Goal: Task Accomplishment & Management: Manage account settings

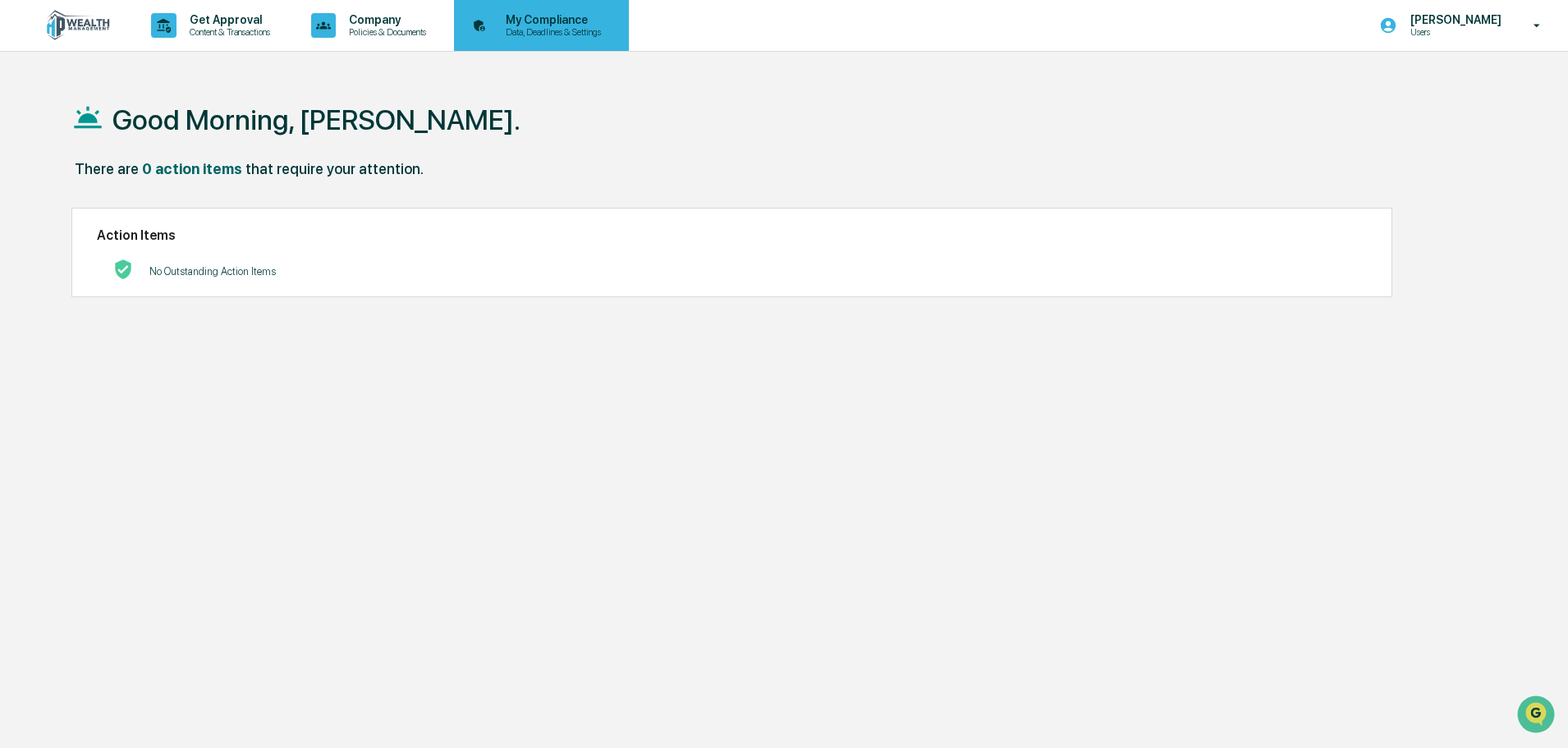
click at [493, 27] on icon at bounding box center [480, 26] width 26 height 26
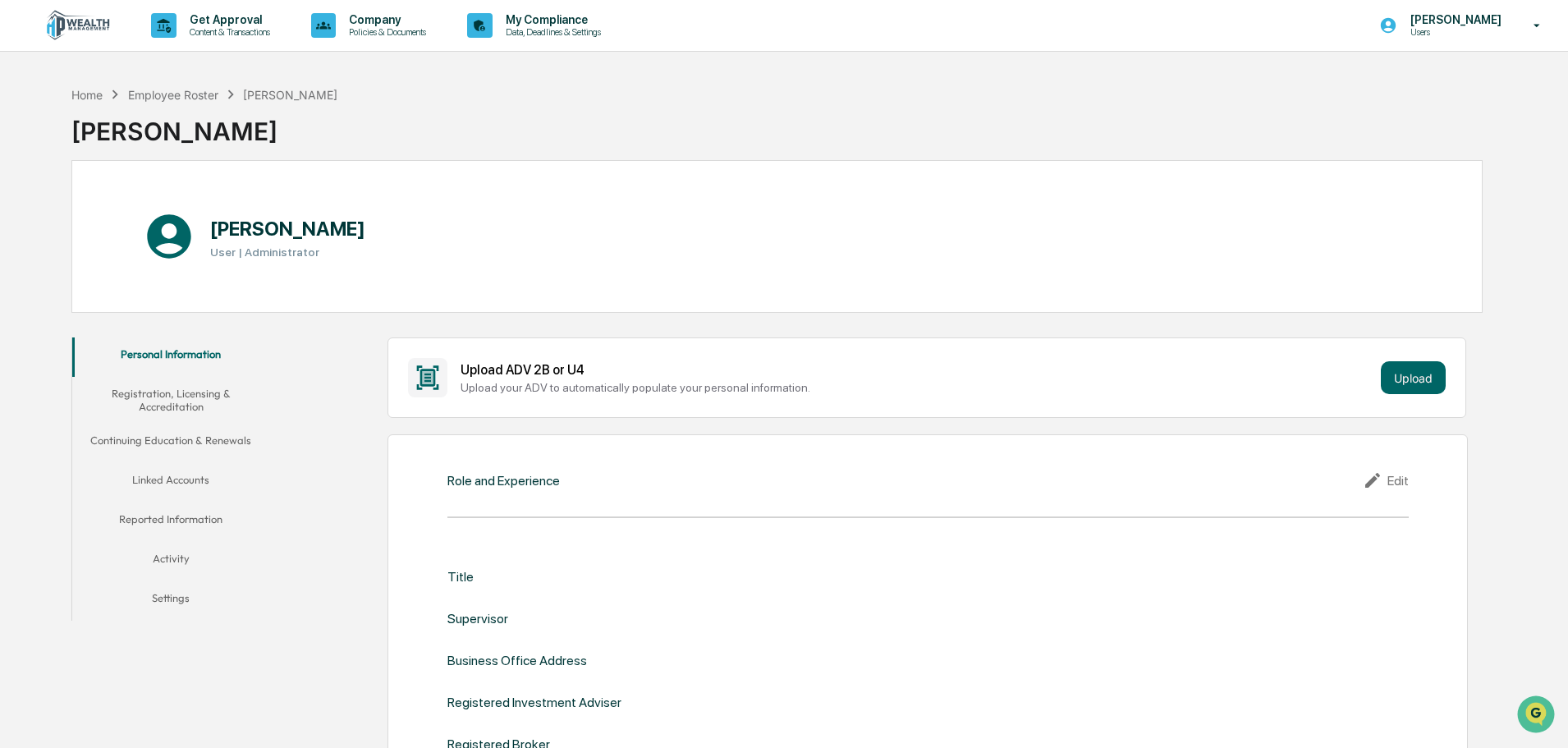
scroll to position [82, 0]
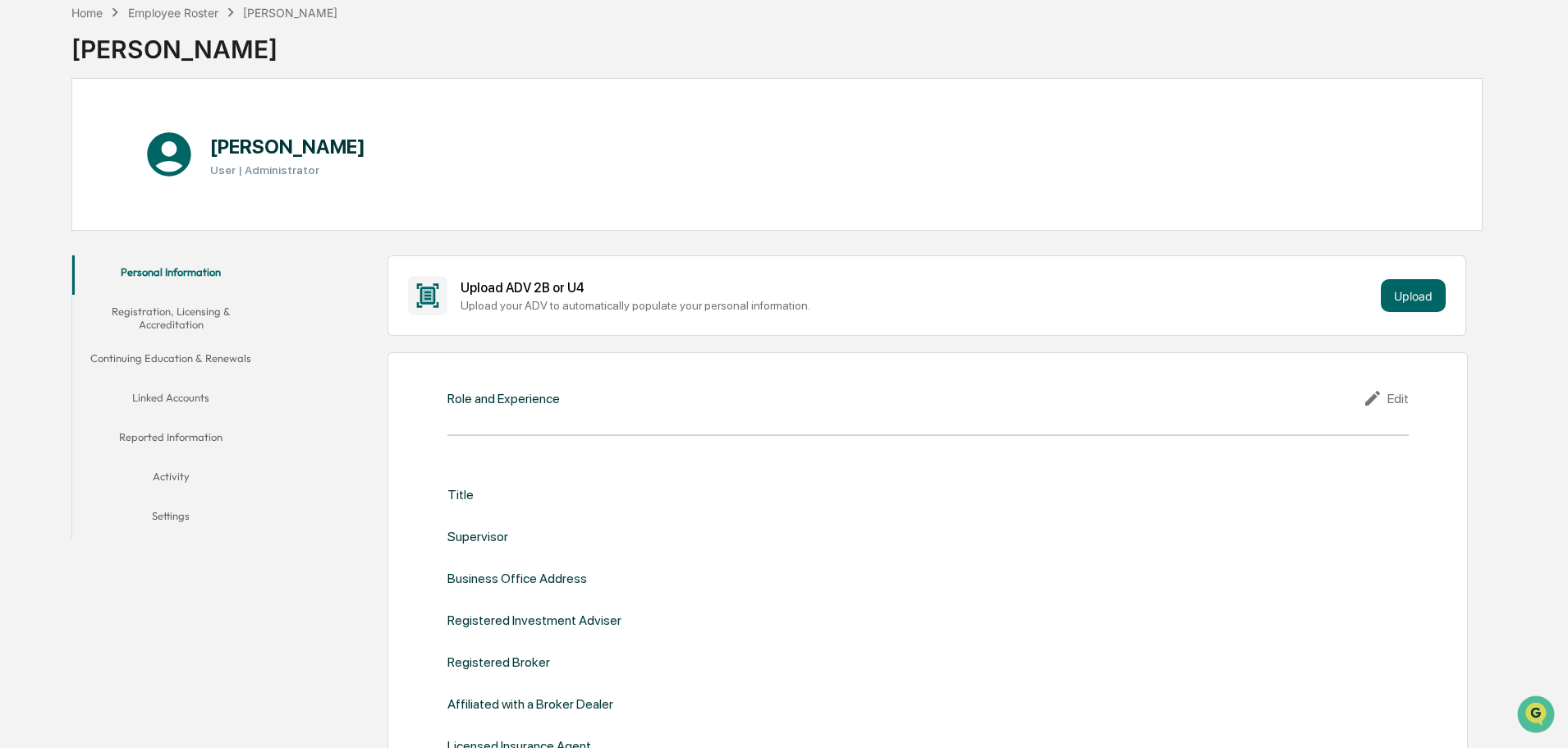
click at [178, 397] on button "Linked Accounts" at bounding box center [171, 401] width 197 height 40
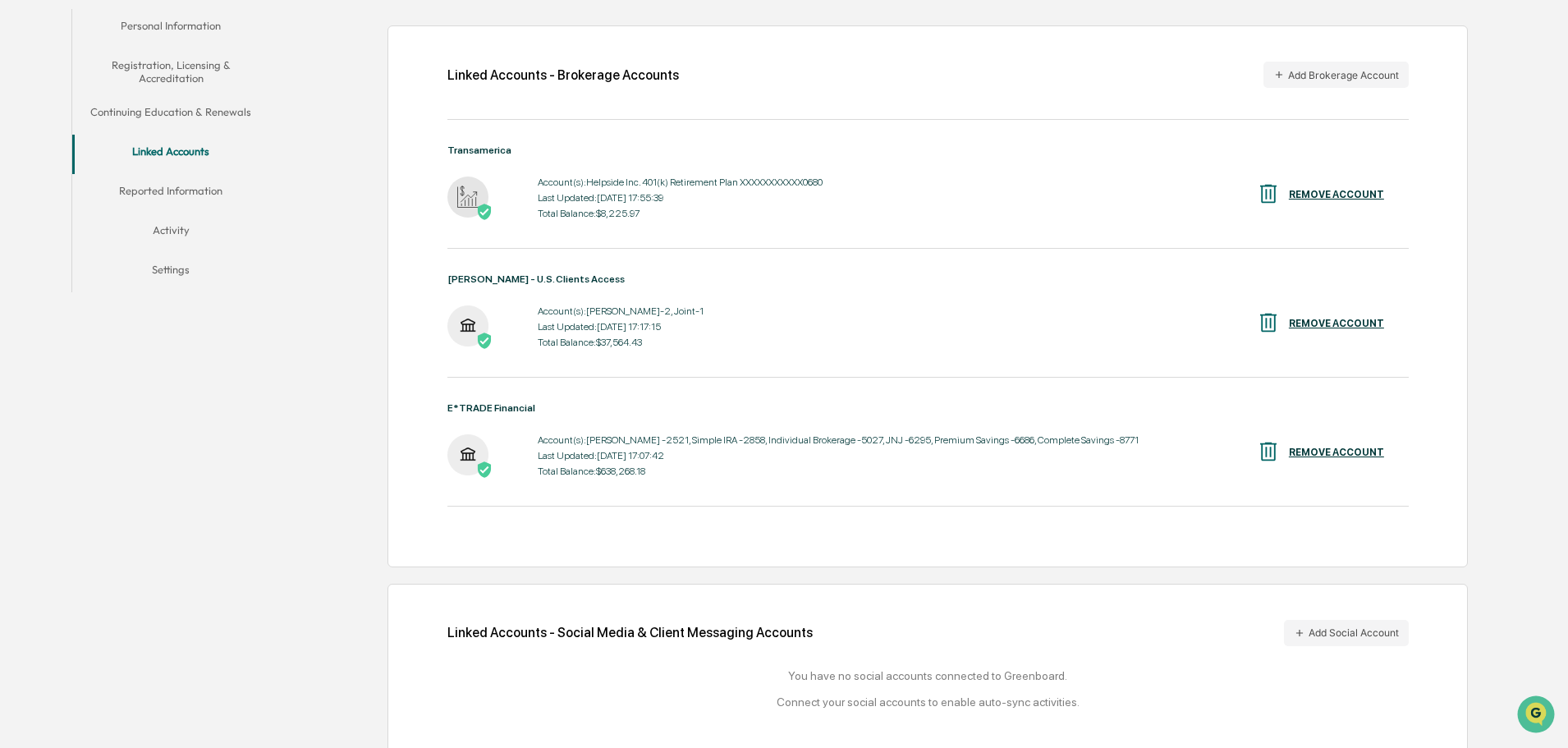
scroll to position [164, 0]
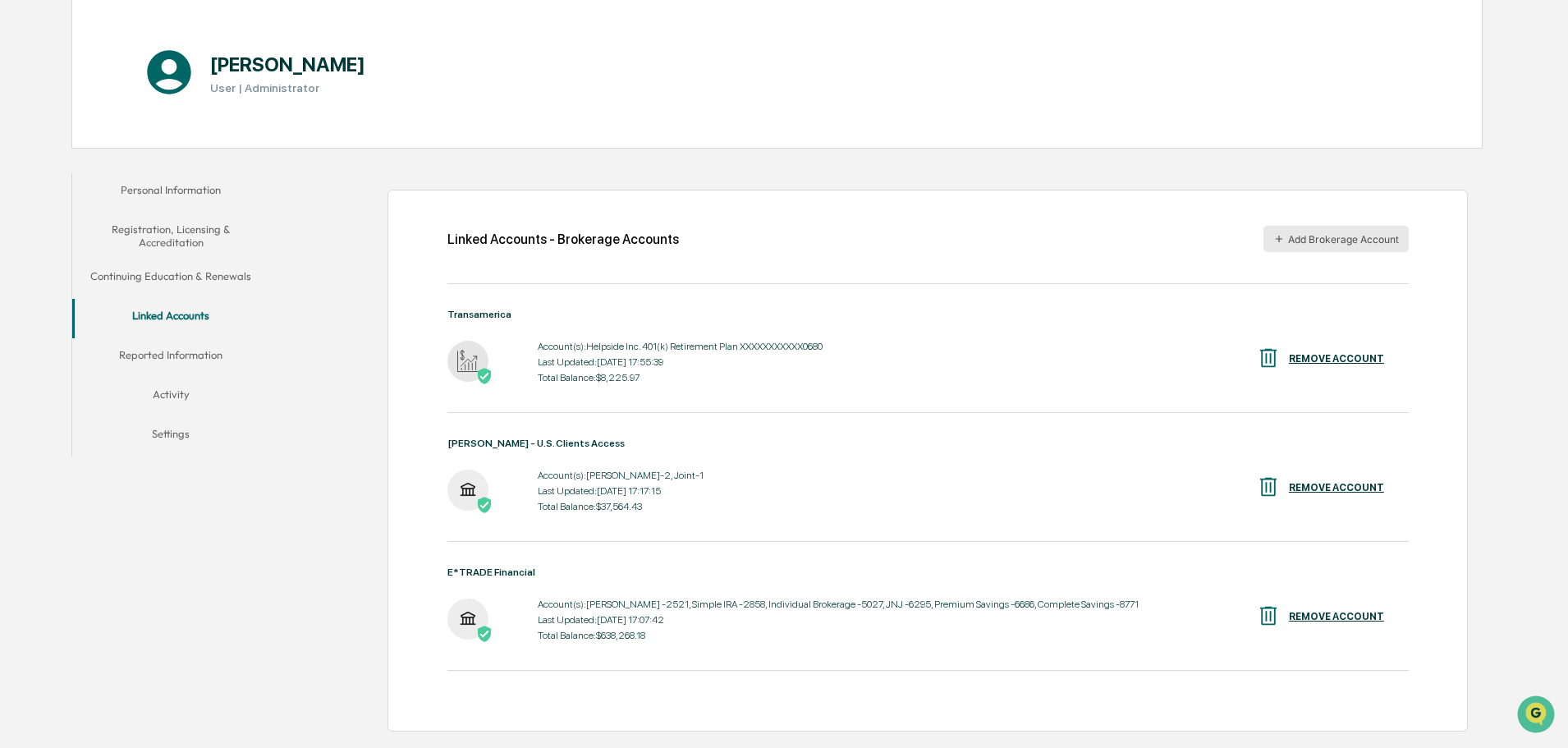
click at [1305, 238] on button "Add Brokerage Account" at bounding box center [1336, 239] width 145 height 27
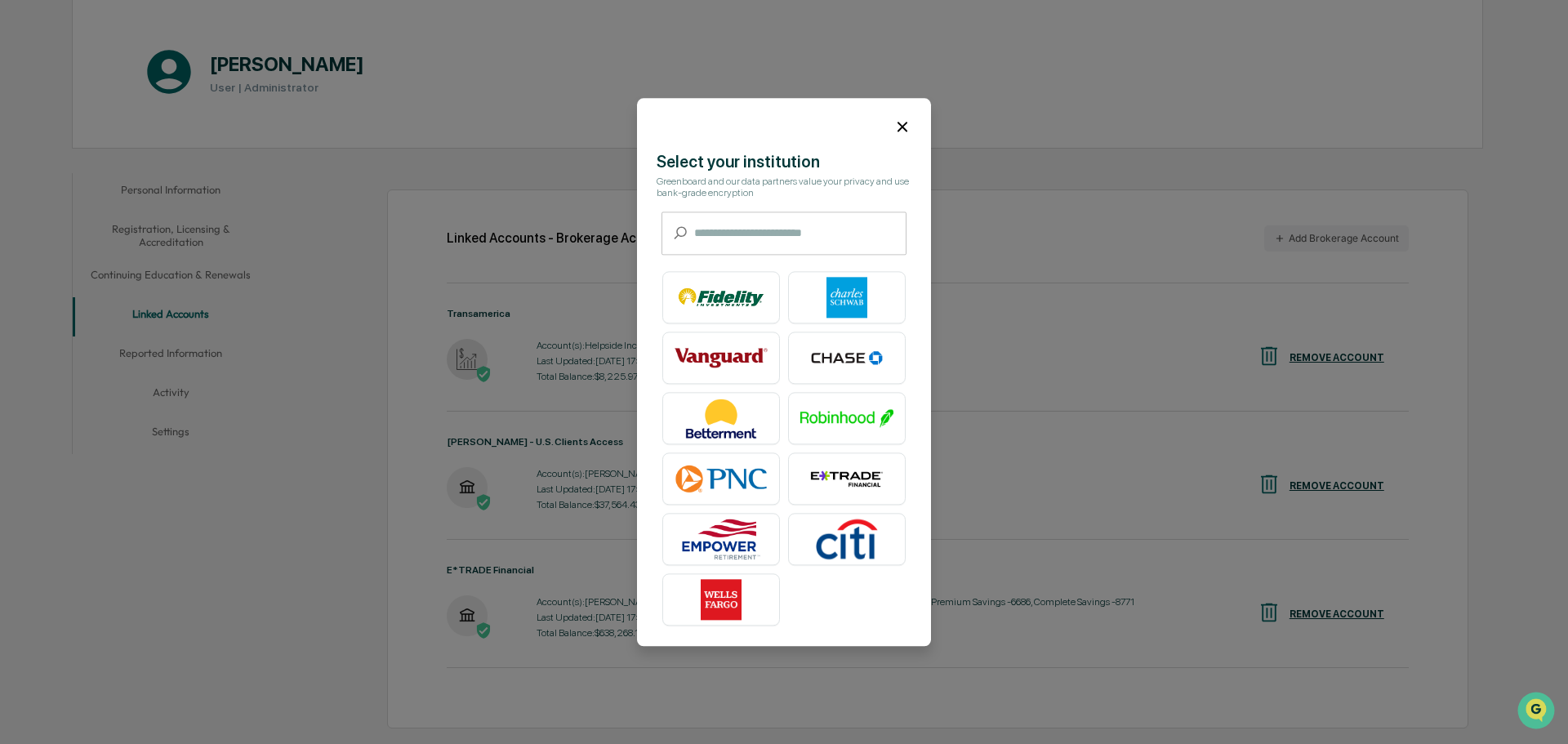
click at [722, 235] on input "text" at bounding box center [800, 232] width 212 height 43
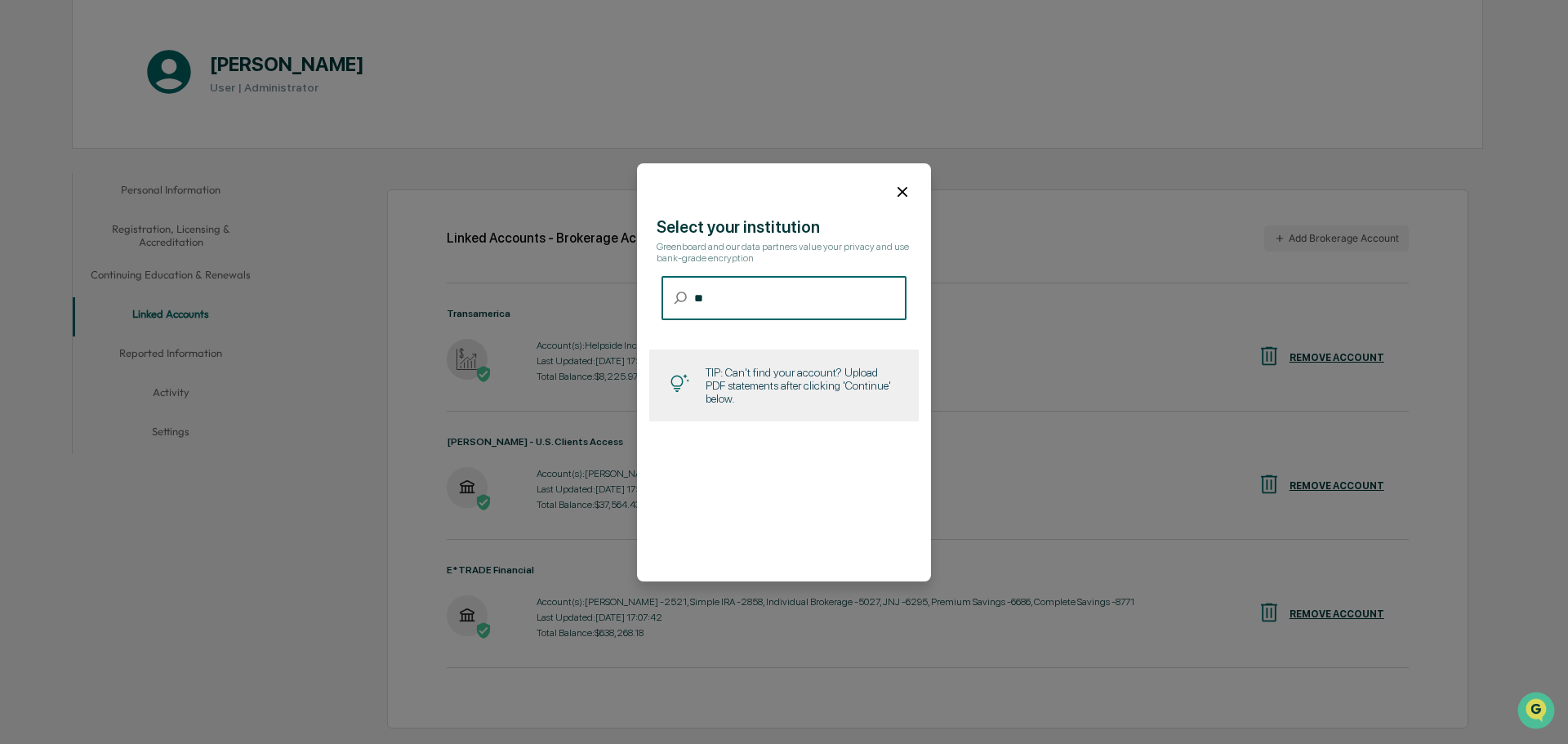
type input "*"
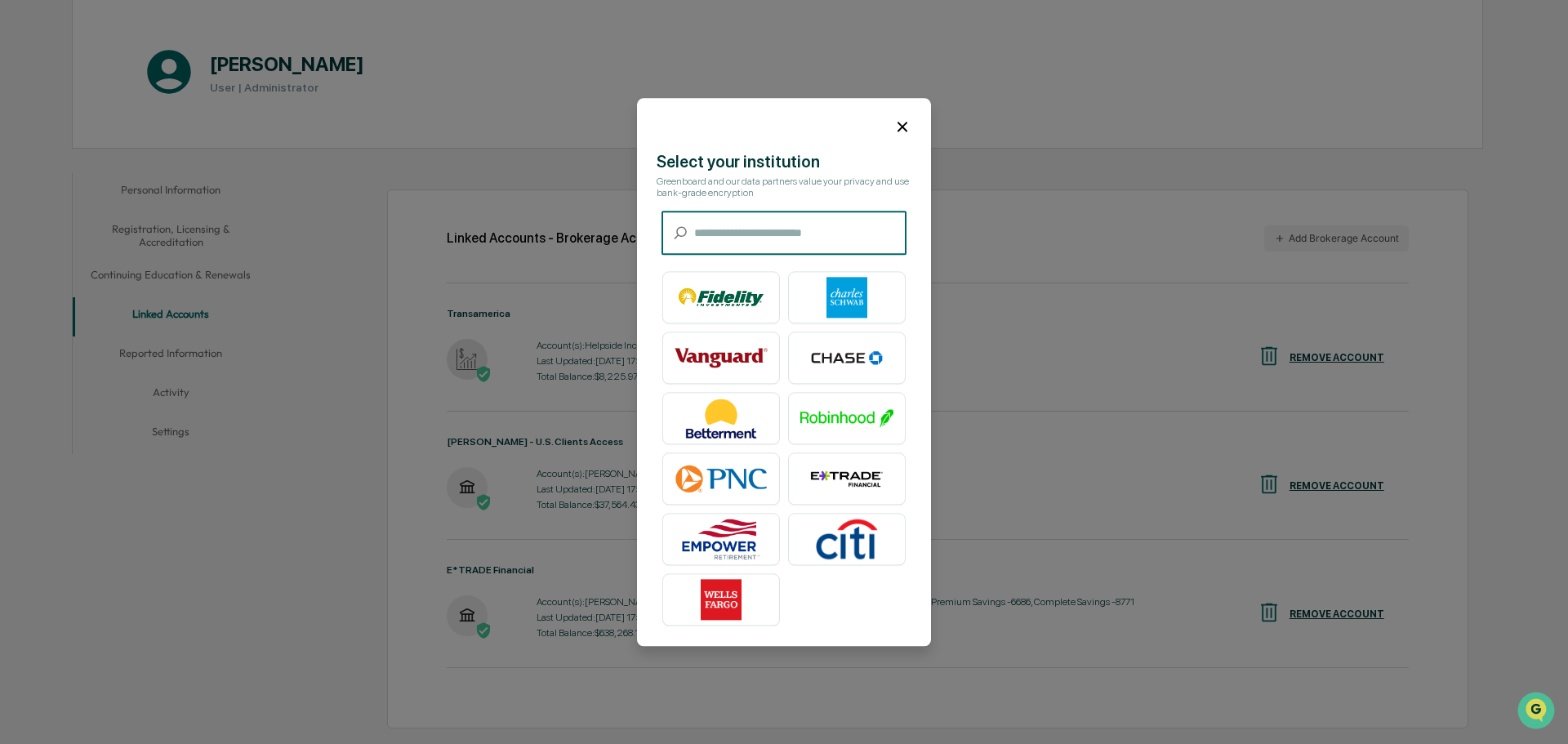
type input "*"
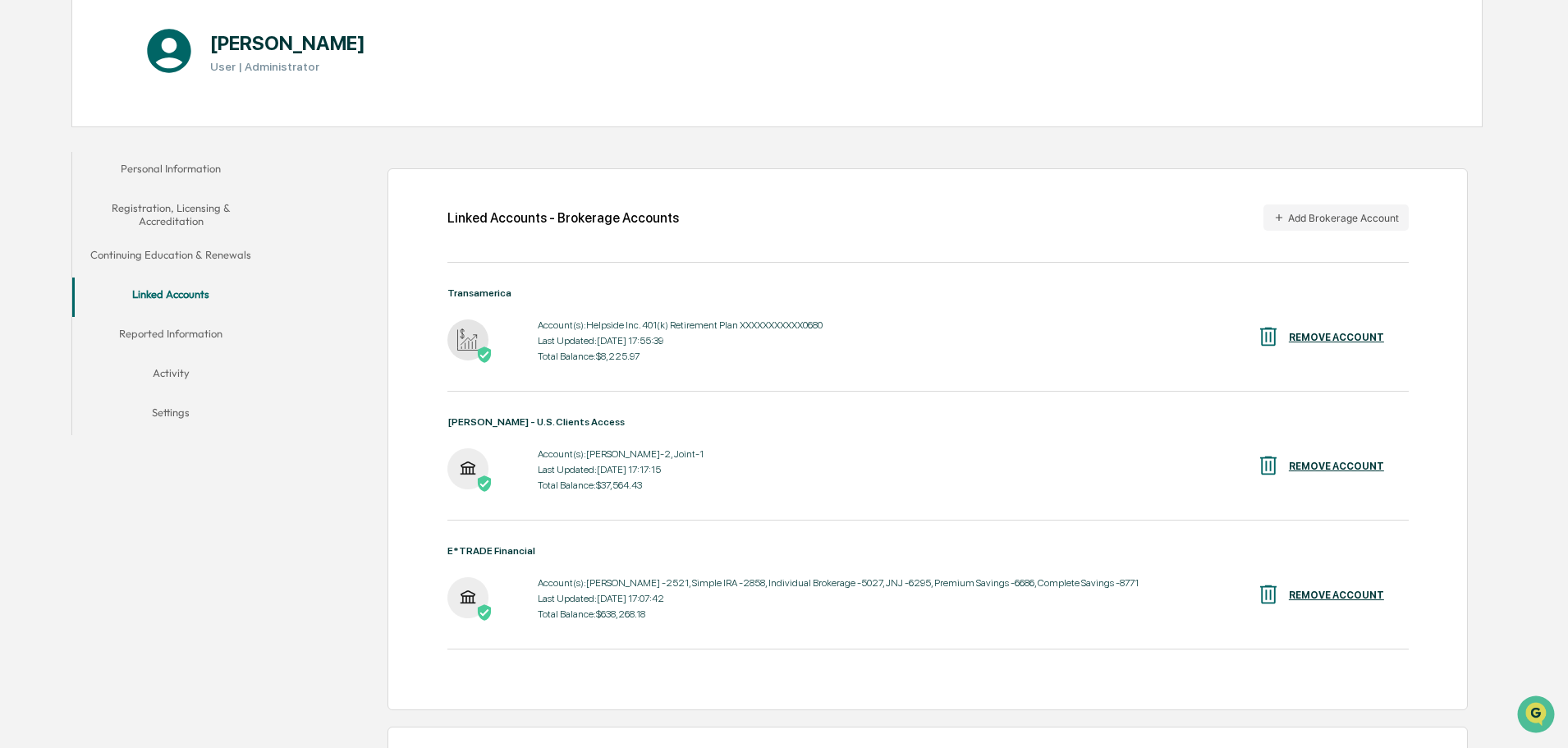
scroll to position [104, 0]
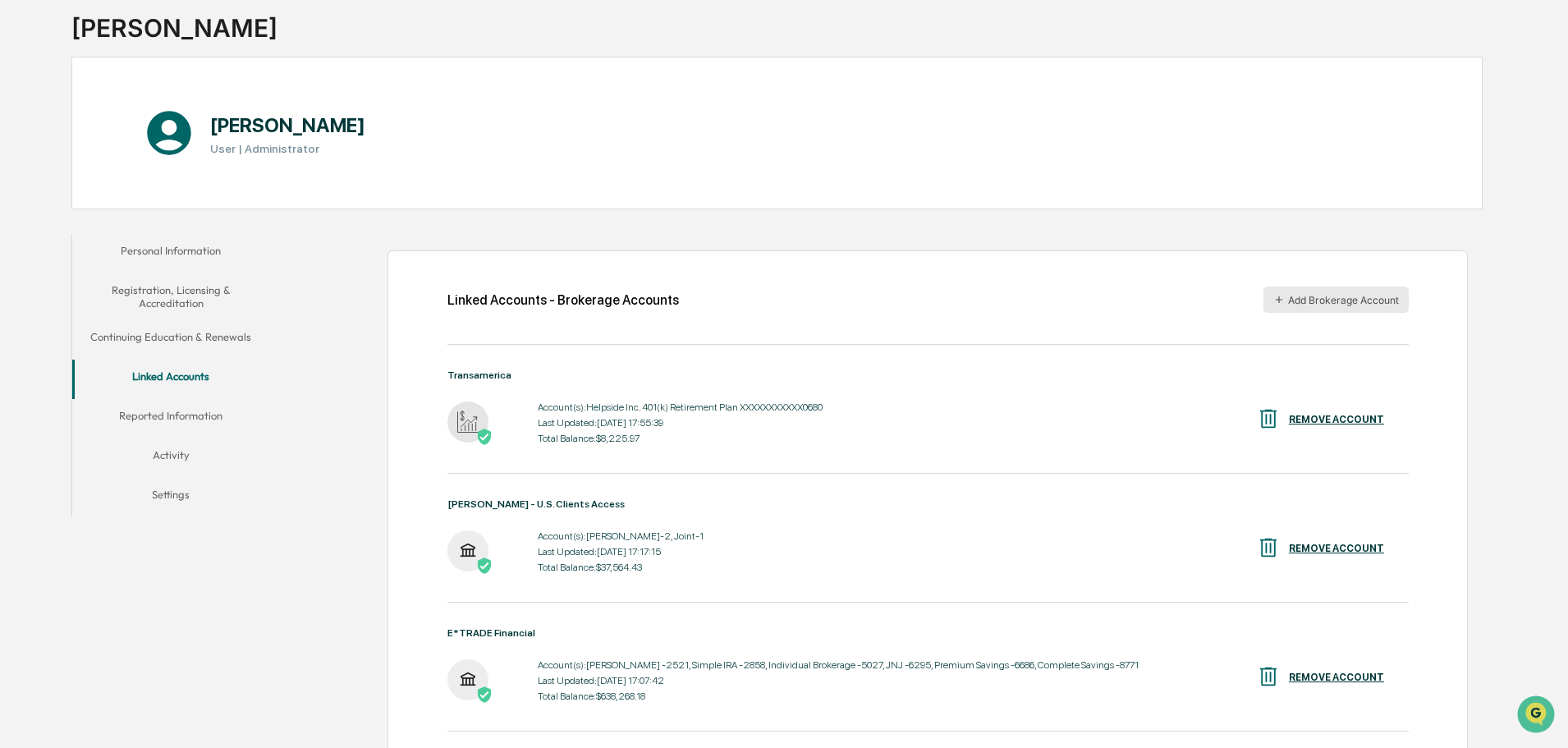
click at [1289, 294] on button "Add Brokerage Account" at bounding box center [1336, 300] width 145 height 27
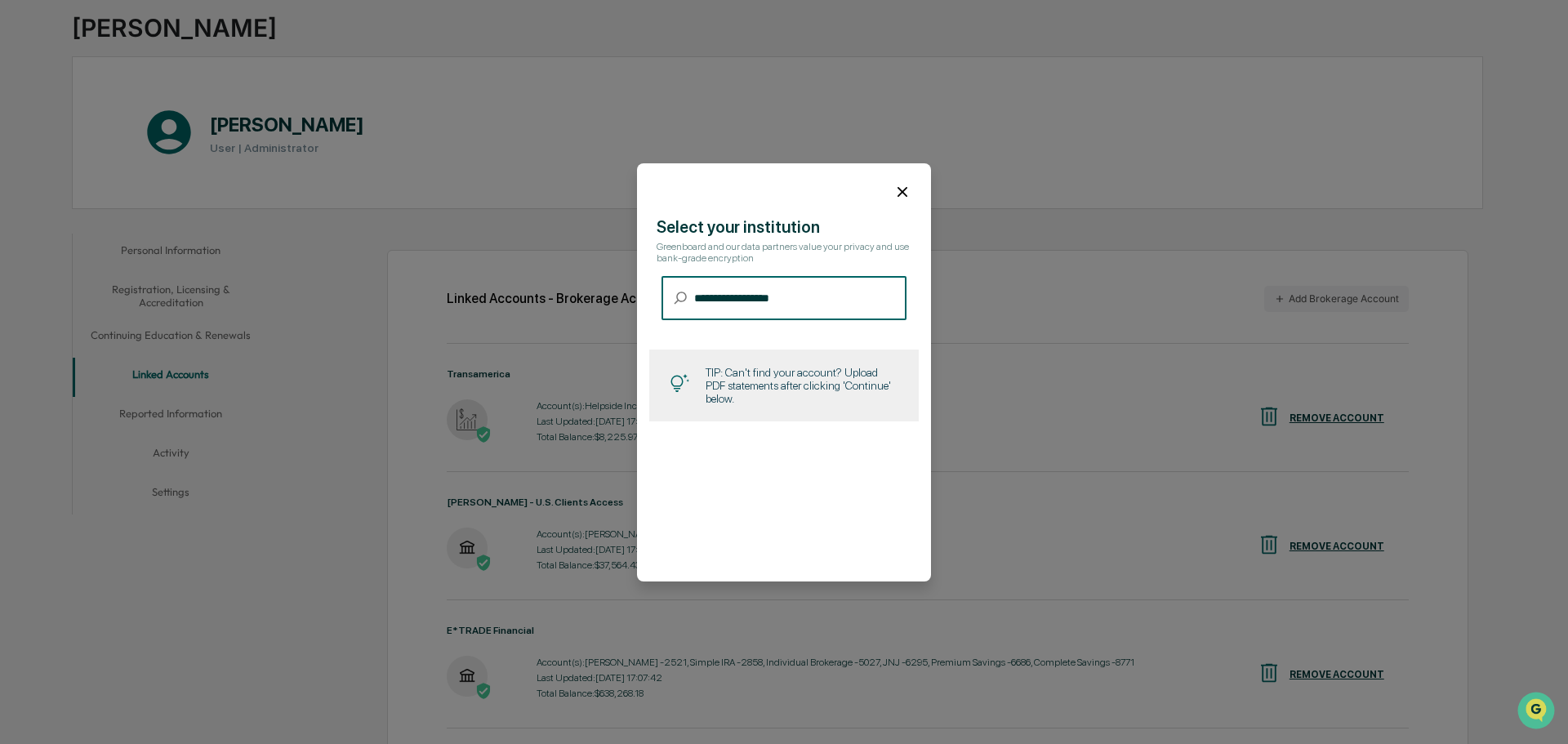
type input "**********"
click at [813, 376] on div "TIP: Can't find your account? Upload PDF statements after clicking 'Continue' b…" at bounding box center [802, 385] width 193 height 39
click at [800, 494] on div "**********" at bounding box center [784, 372] width 294 height 418
click at [901, 194] on icon at bounding box center [902, 192] width 18 height 18
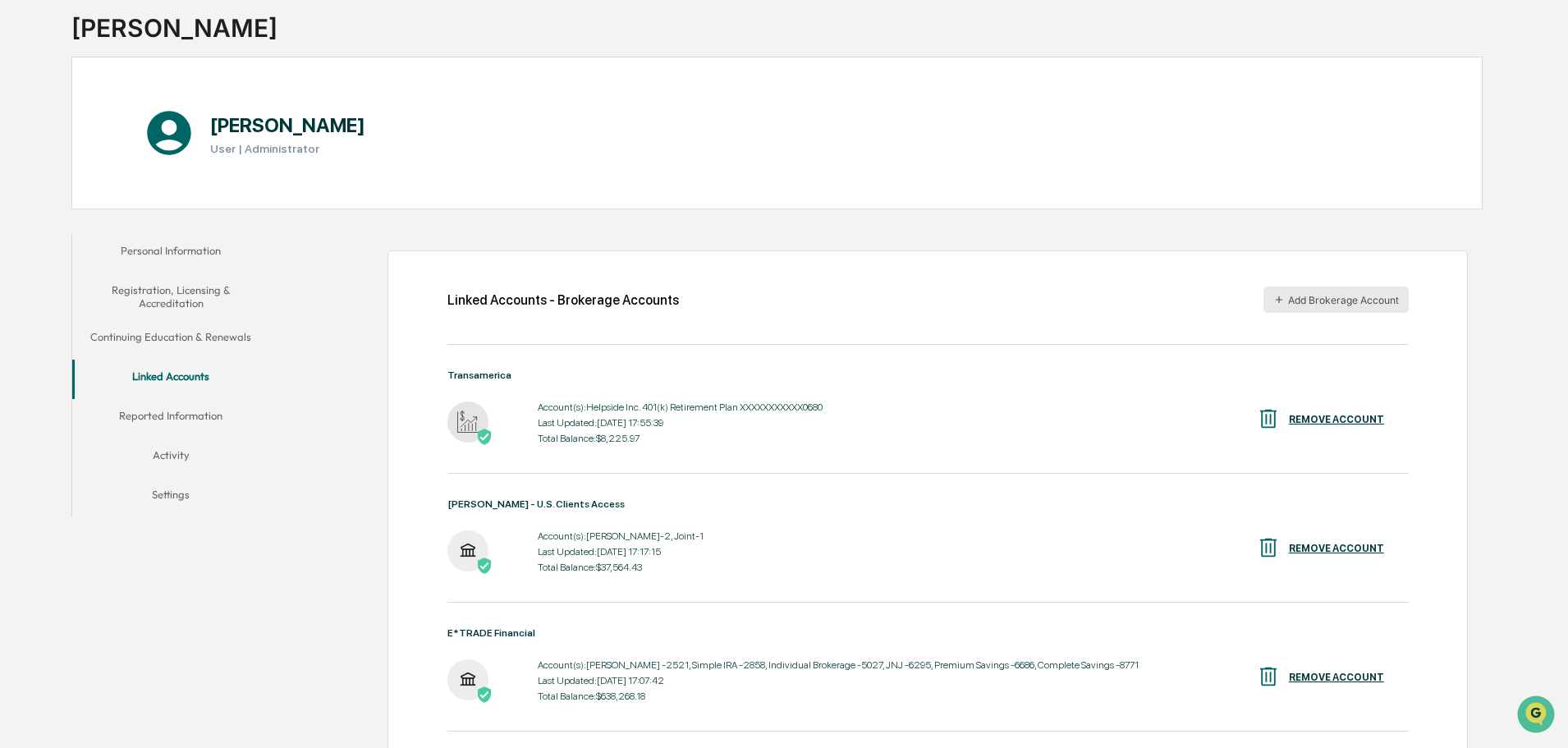
click at [1283, 301] on icon "button" at bounding box center [1279, 300] width 12 height 12
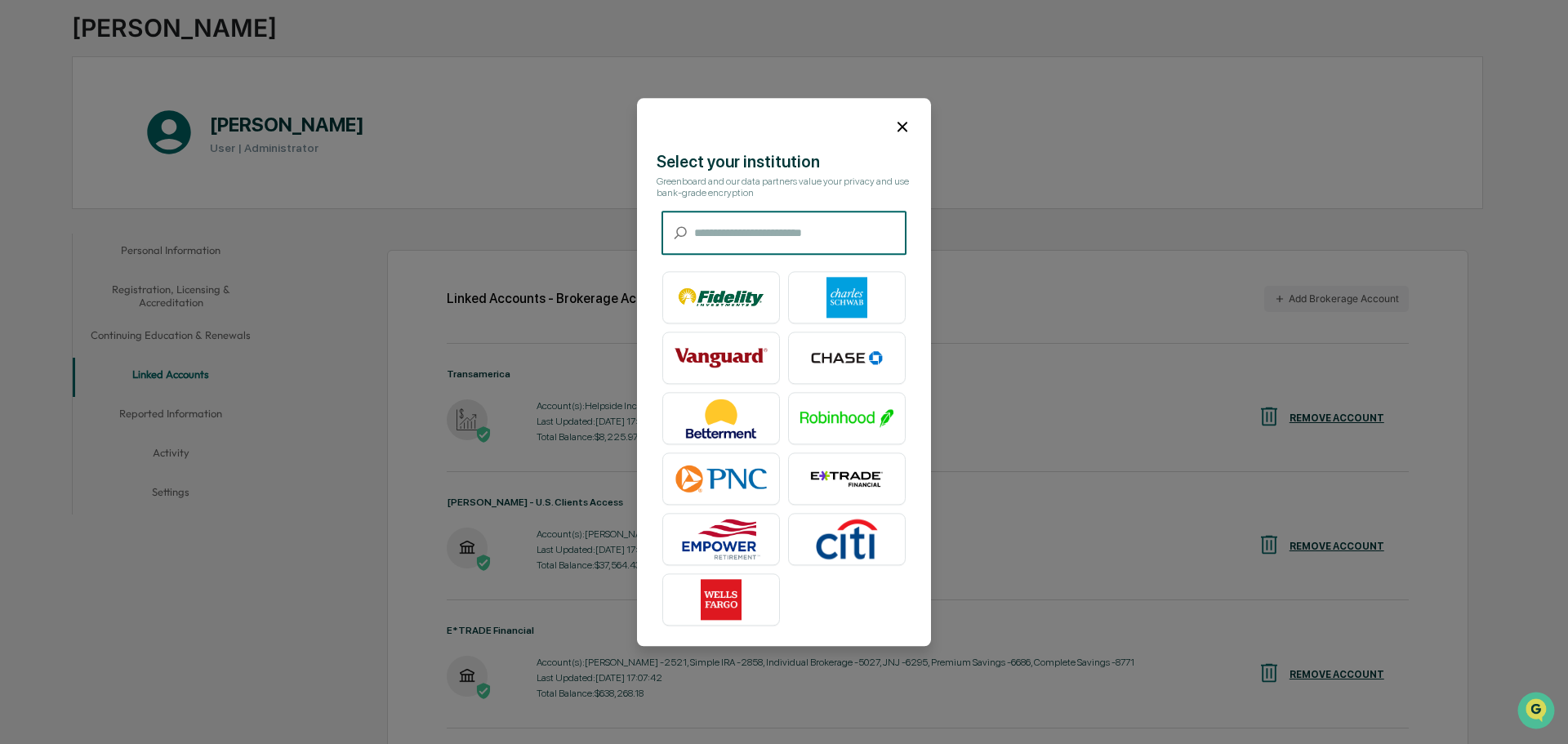
click at [775, 232] on input "text" at bounding box center [800, 232] width 212 height 43
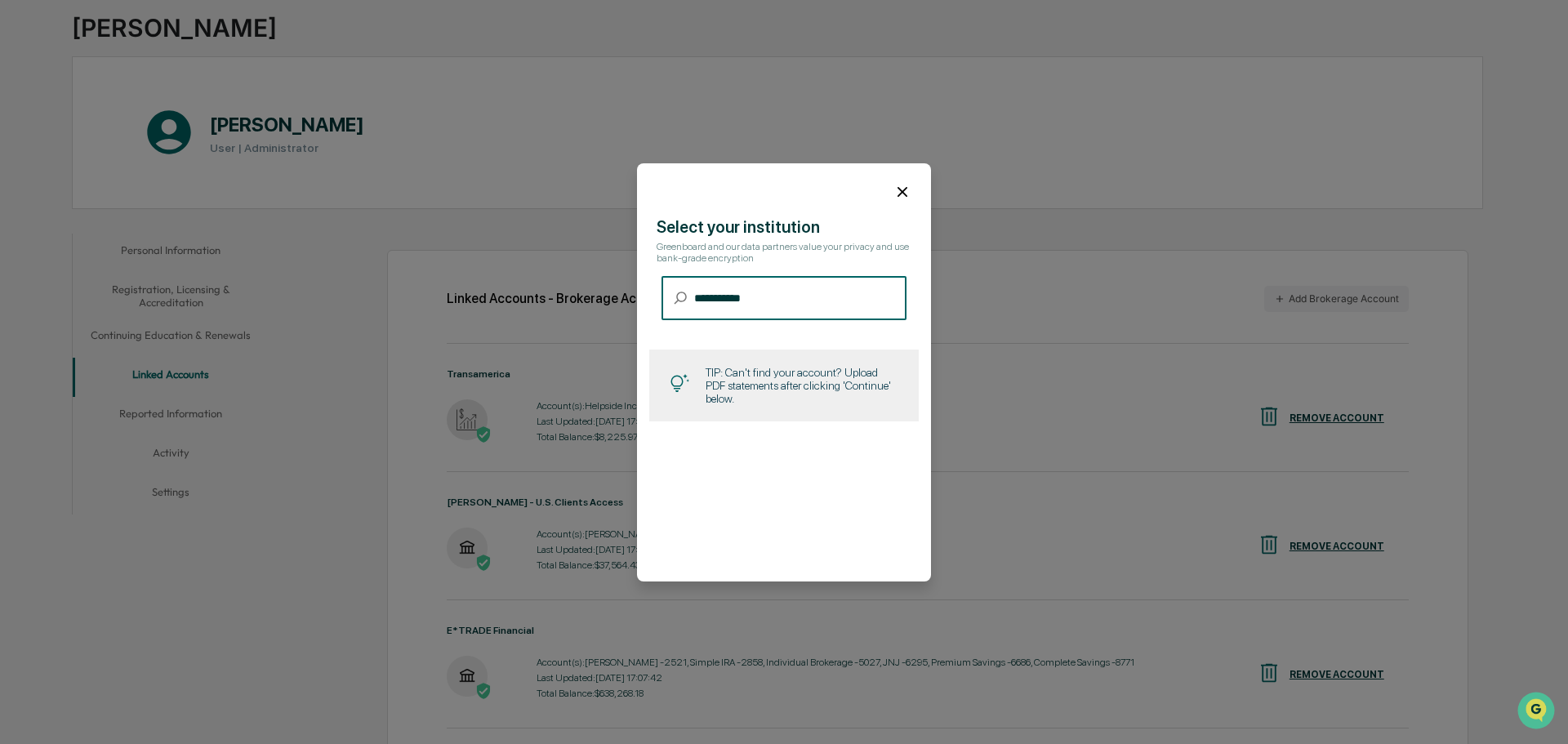
type input "**********"
click at [816, 392] on div "TIP: Can't find your account? Upload PDF statements after clicking 'Continue' b…" at bounding box center [802, 385] width 193 height 39
click at [822, 388] on div "TIP: Can't find your account? Upload PDF statements after clicking 'Continue' b…" at bounding box center [802, 385] width 193 height 39
drag, startPoint x: 795, startPoint y: 308, endPoint x: 693, endPoint y: 330, distance: 104.3
click at [693, 330] on div "**********" at bounding box center [784, 325] width 294 height 217
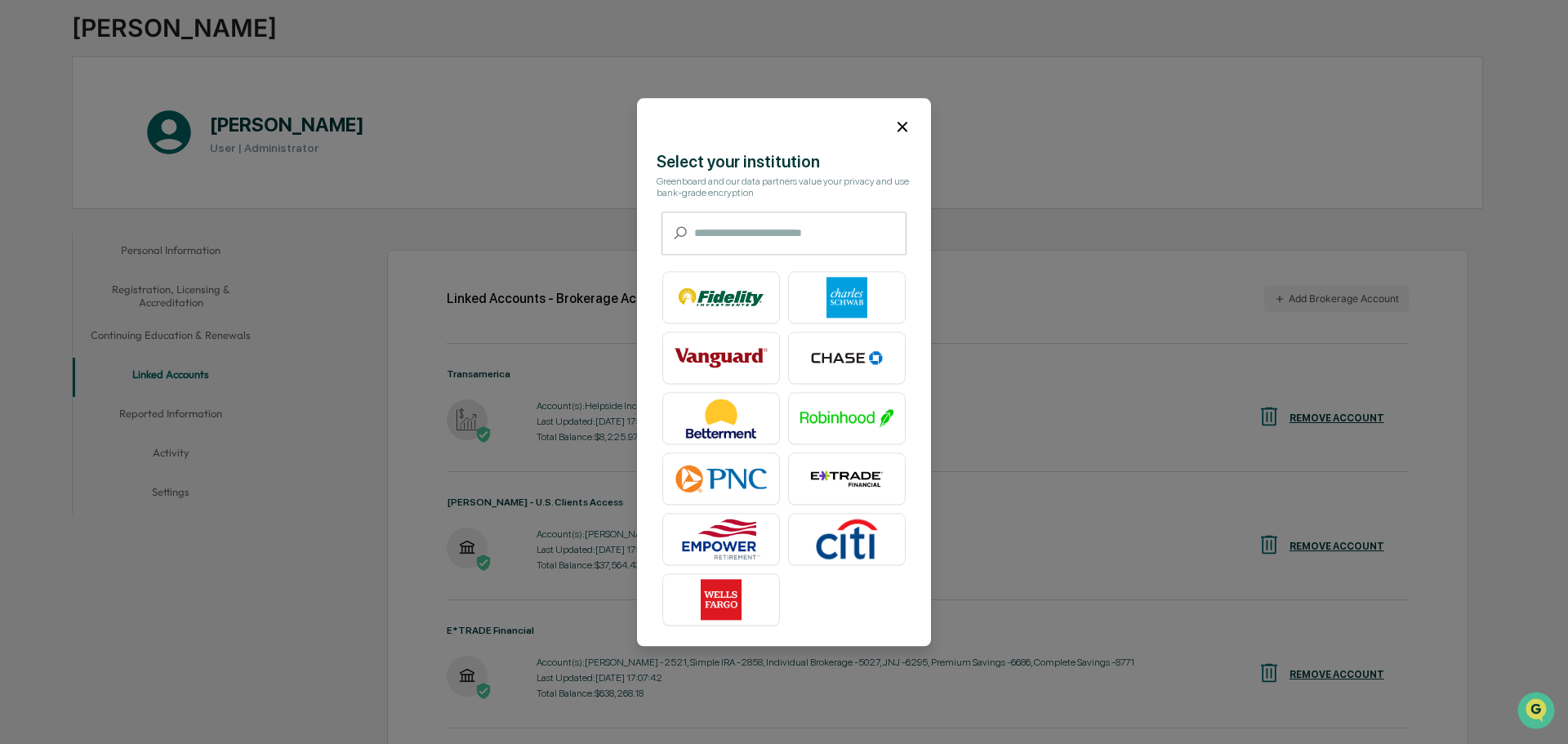
click at [904, 129] on icon at bounding box center [902, 127] width 18 height 18
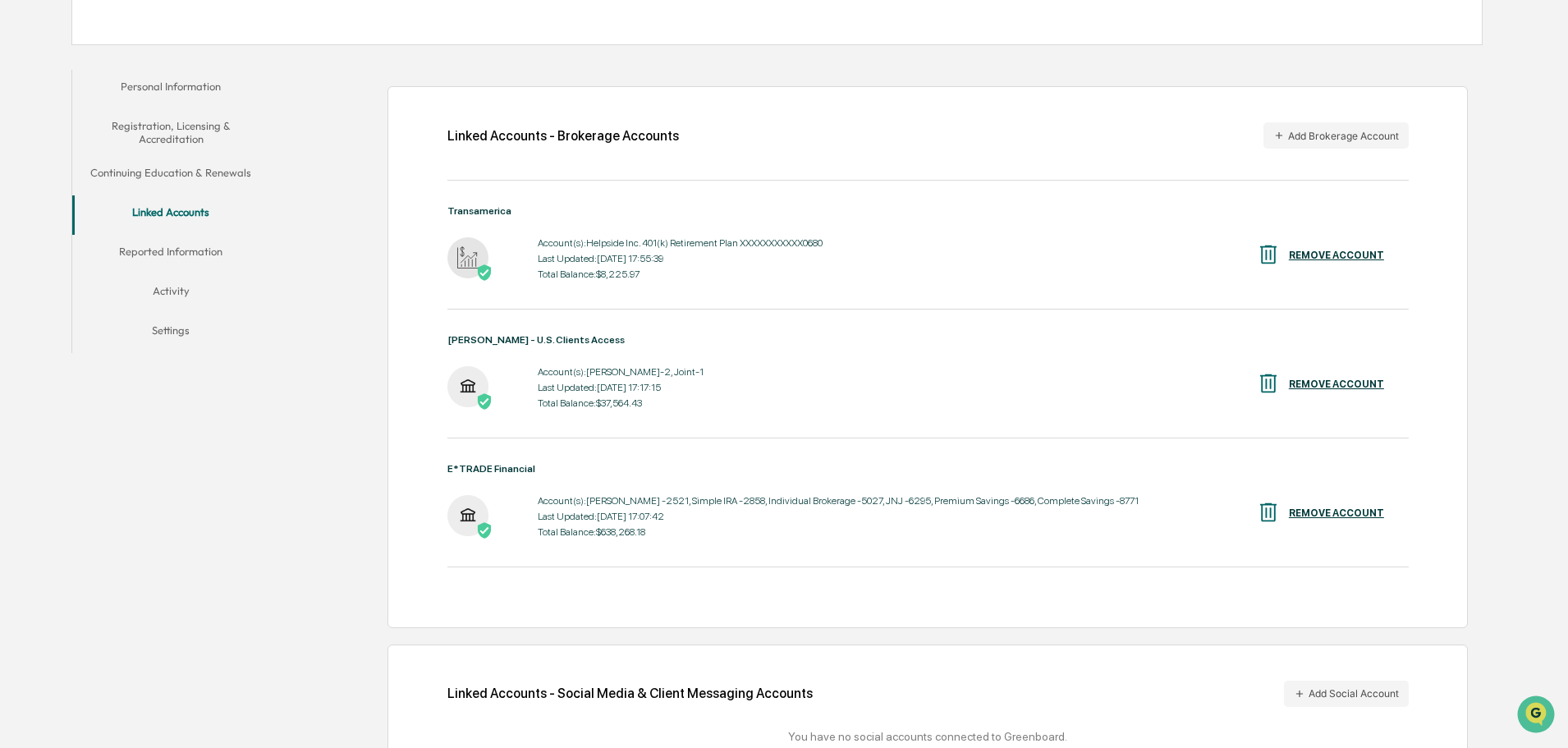
scroll to position [350, 0]
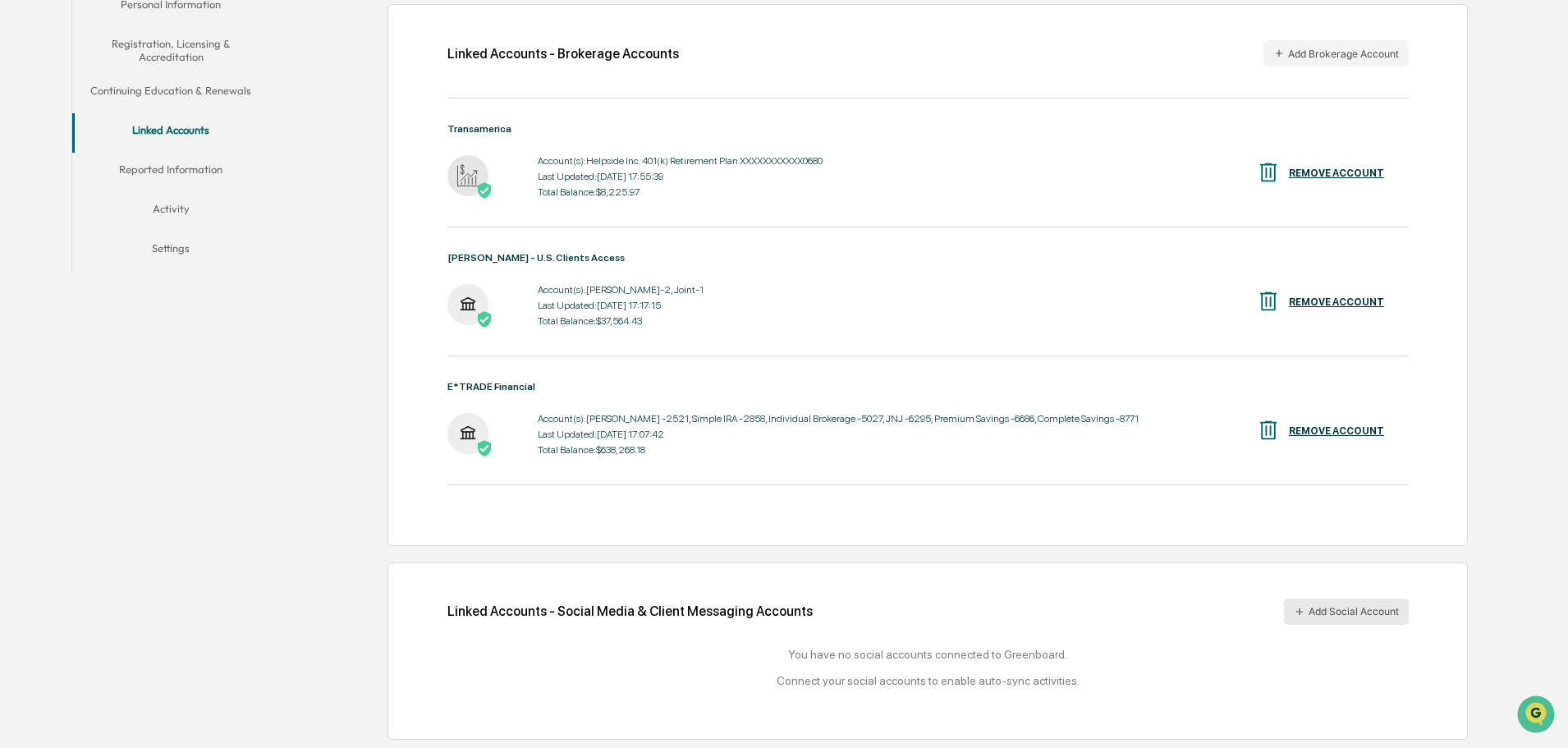
click at [1327, 612] on button "Add Social Account" at bounding box center [1346, 611] width 125 height 27
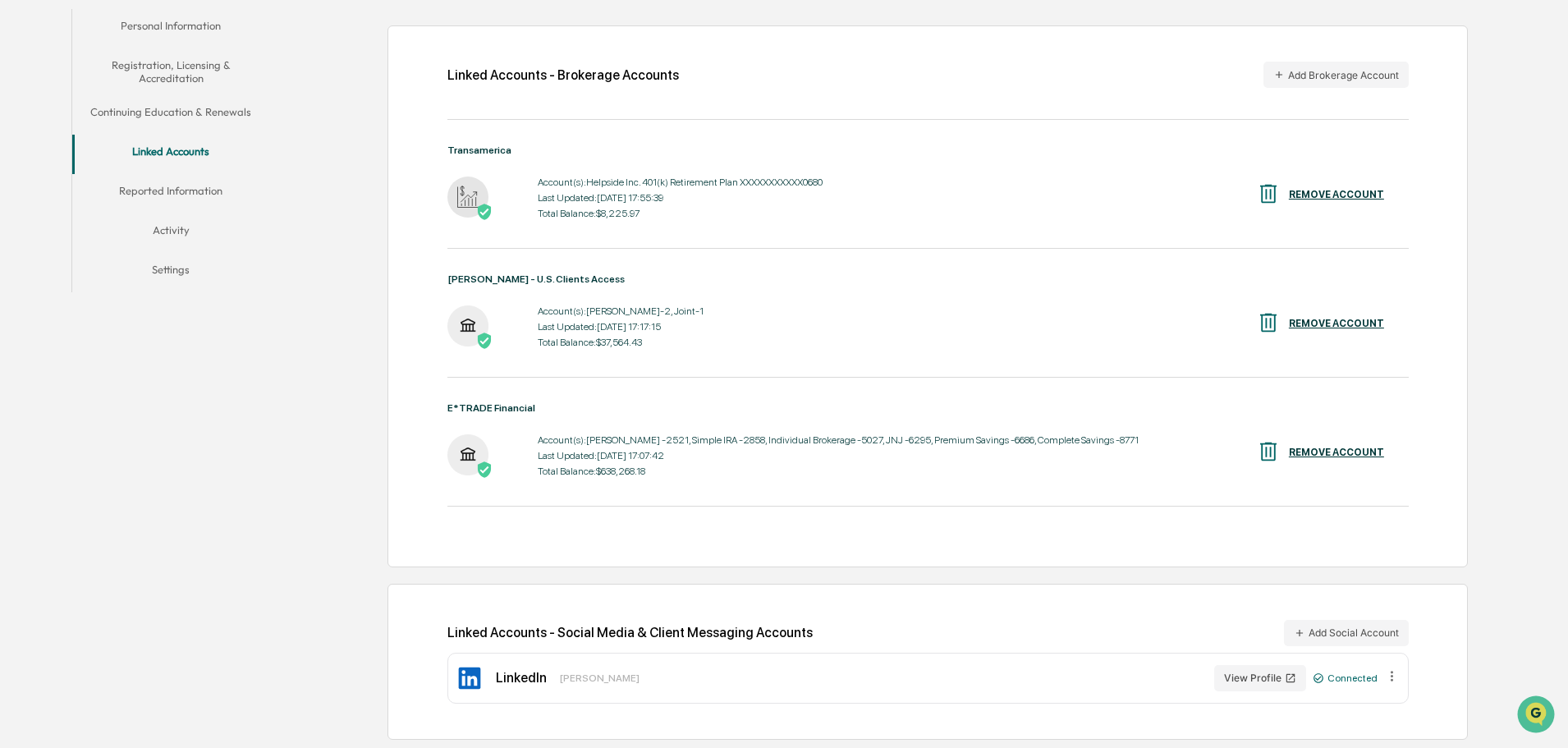
scroll to position [164, 0]
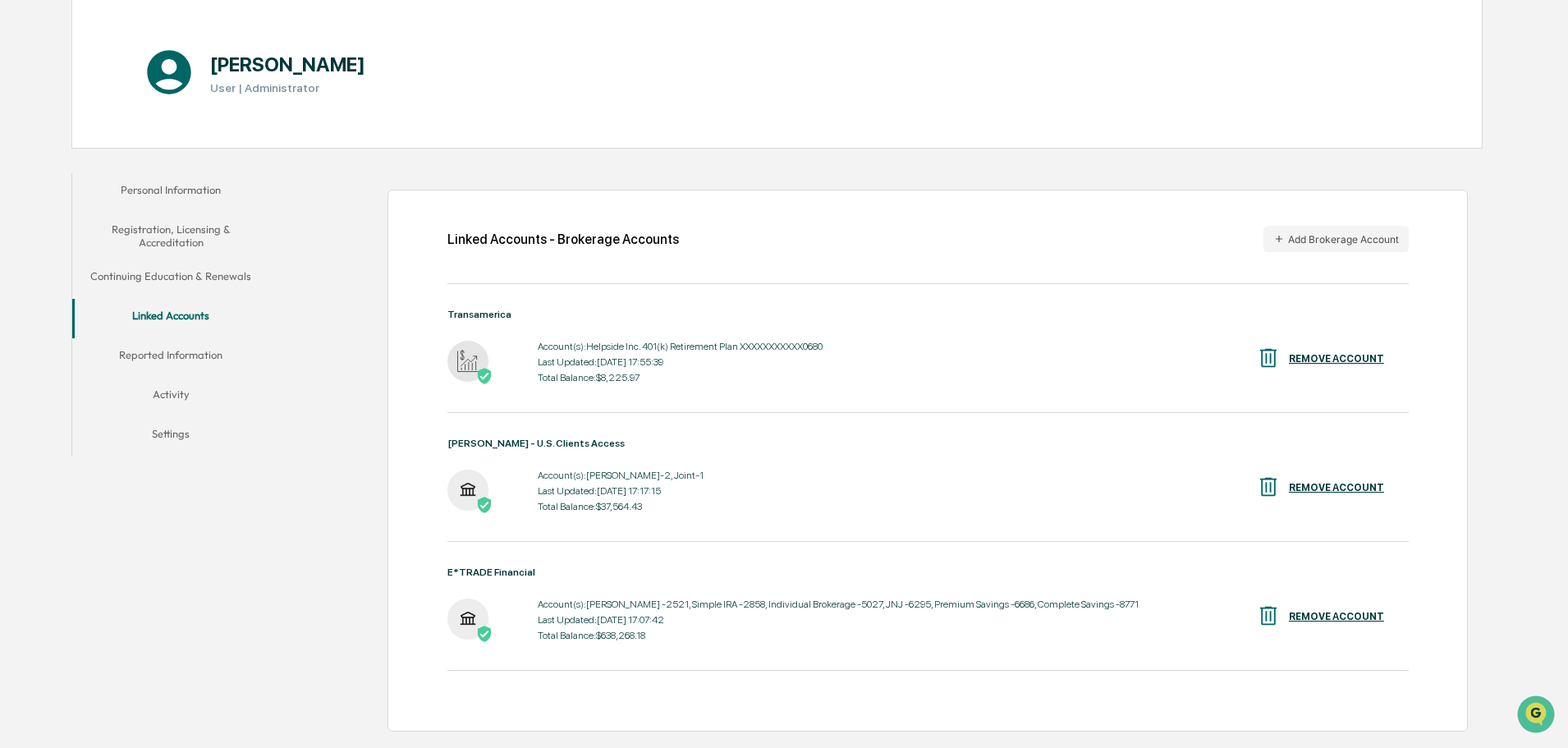
click at [205, 191] on button "Personal Information" at bounding box center [171, 192] width 197 height 40
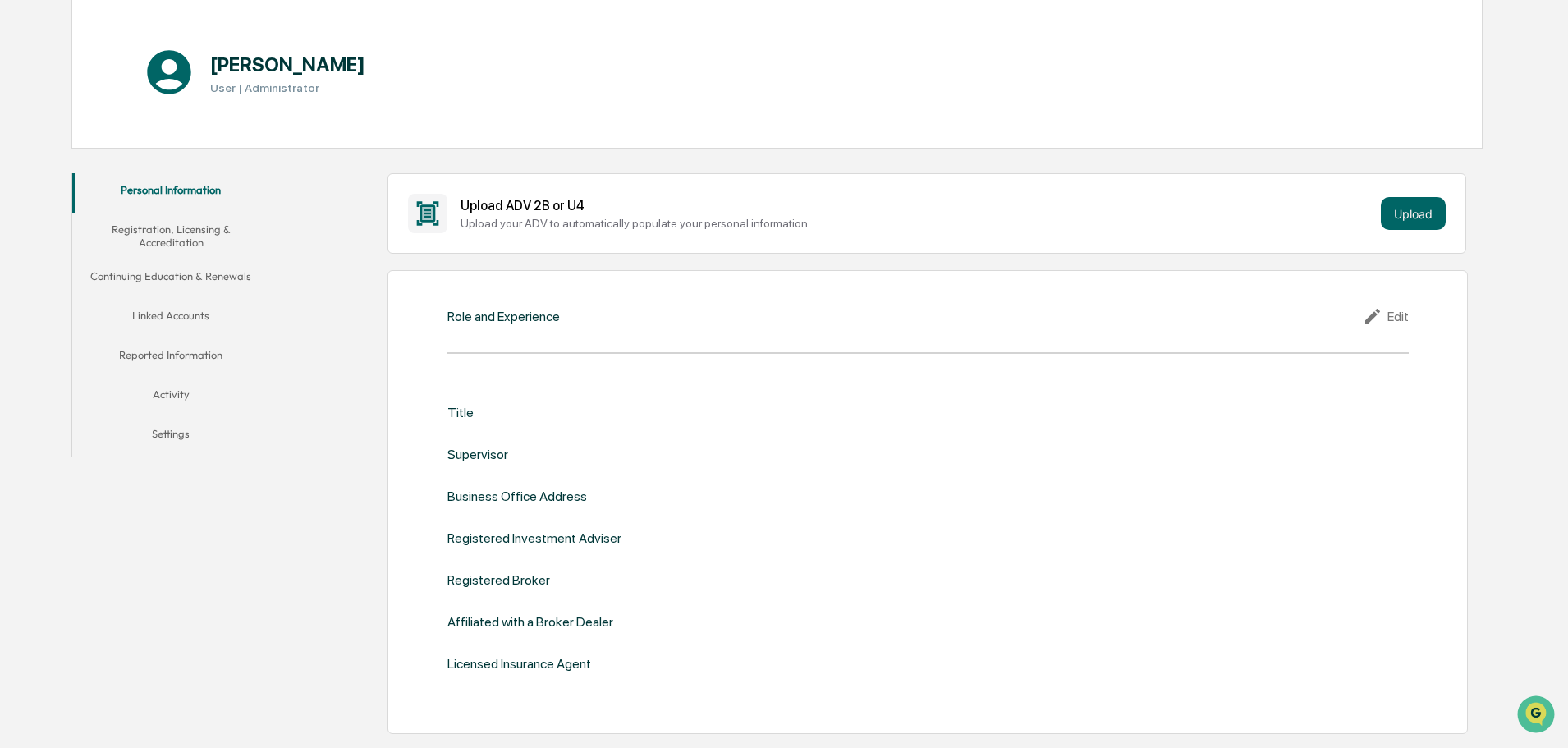
click at [458, 409] on div "Title" at bounding box center [460, 412] width 27 height 16
click at [499, 451] on div "Supervisor" at bounding box center [478, 454] width 61 height 16
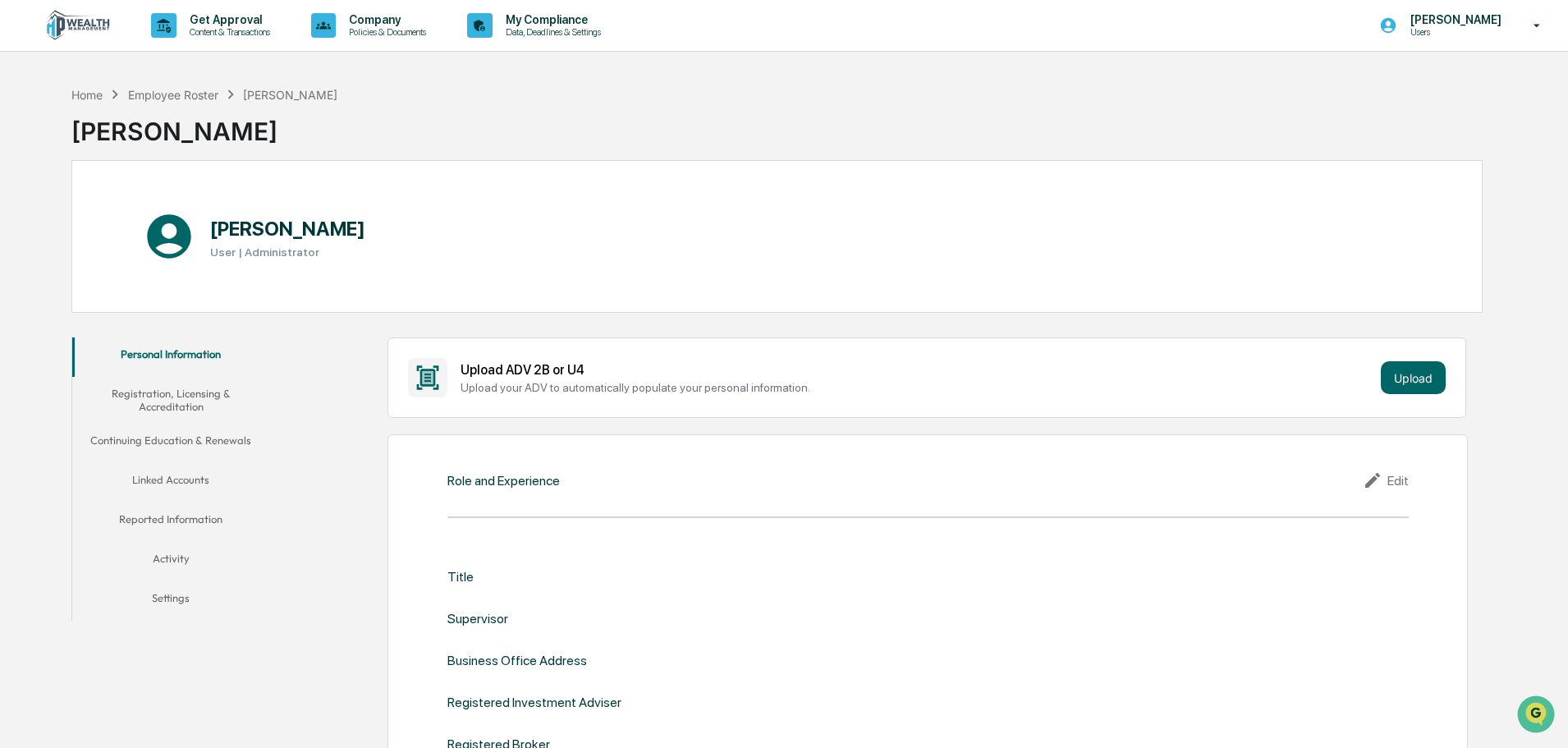
click at [172, 394] on button "Registration, Licensing & Accreditation" at bounding box center [171, 400] width 197 height 47
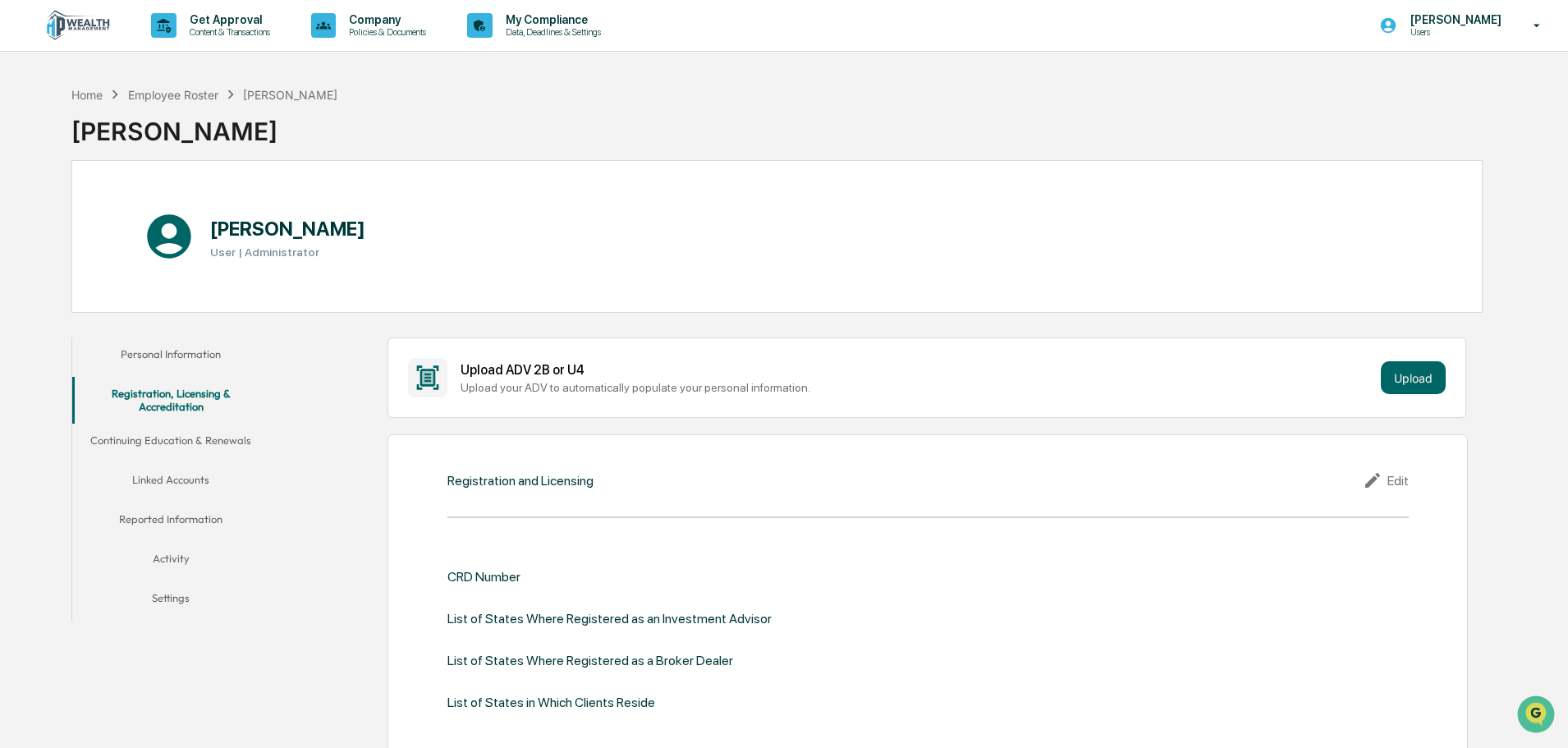
click at [178, 598] on button "Settings" at bounding box center [171, 600] width 197 height 40
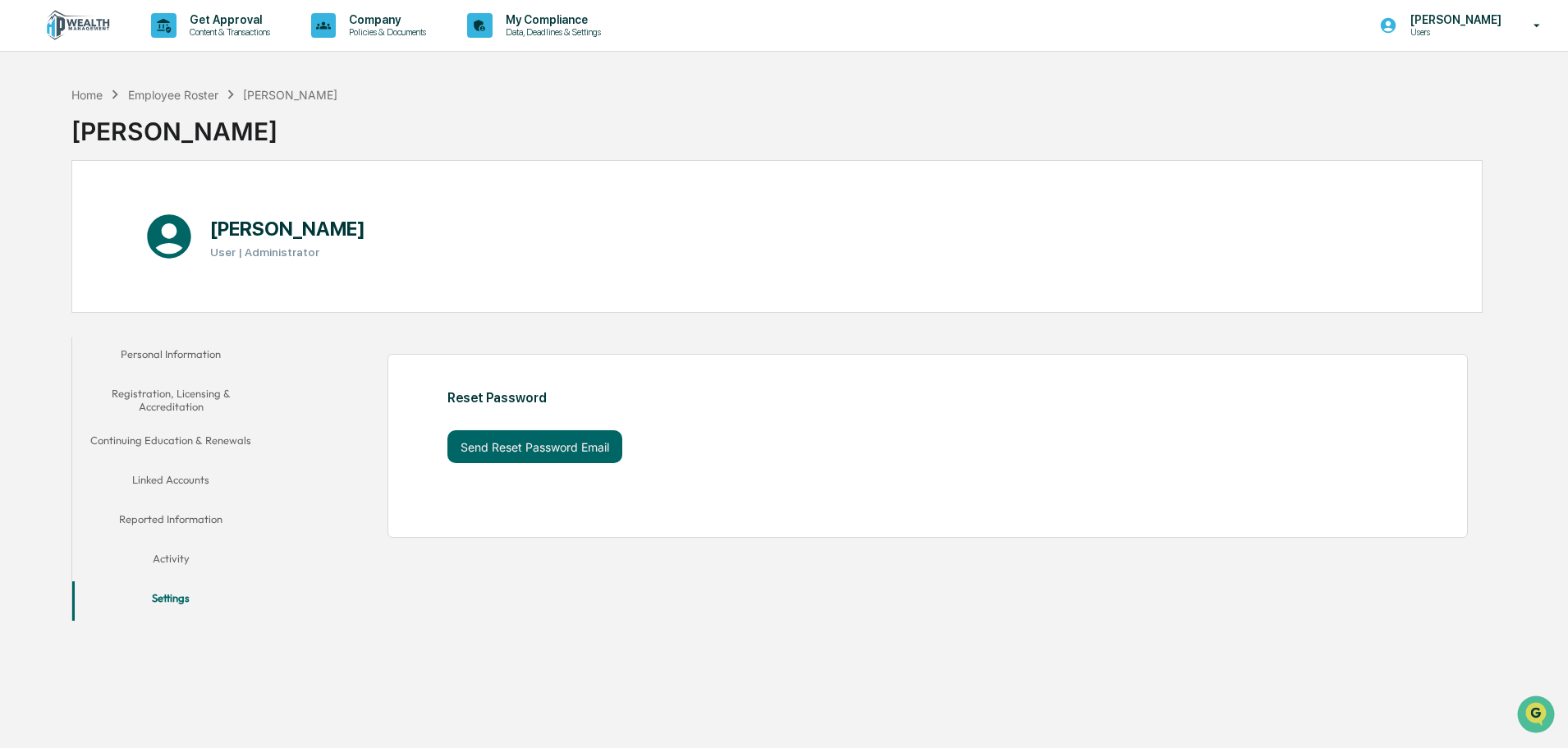
click at [175, 548] on button "Activity" at bounding box center [171, 561] width 197 height 40
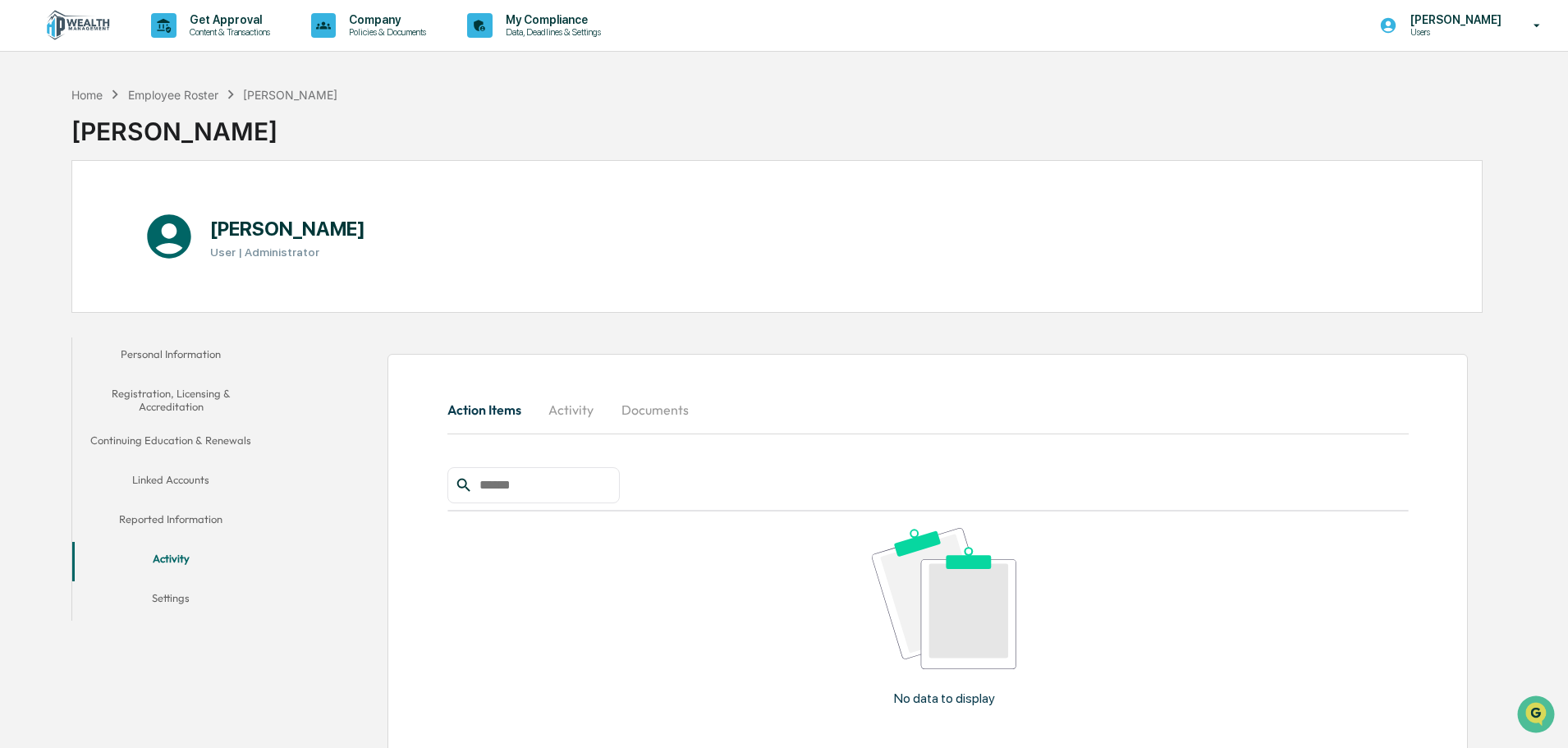
click at [188, 477] on button "Linked Accounts" at bounding box center [171, 482] width 197 height 40
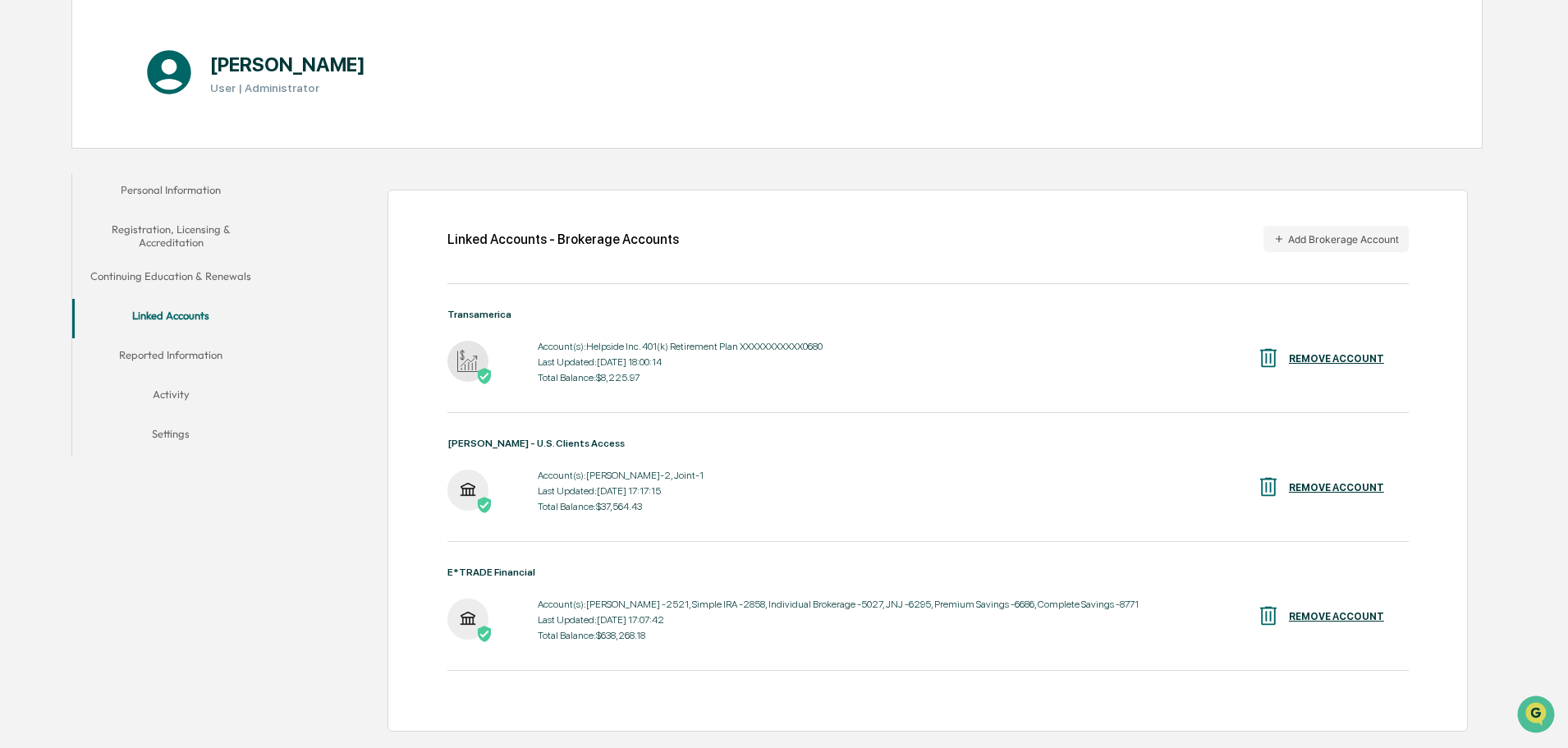
scroll to position [328, 0]
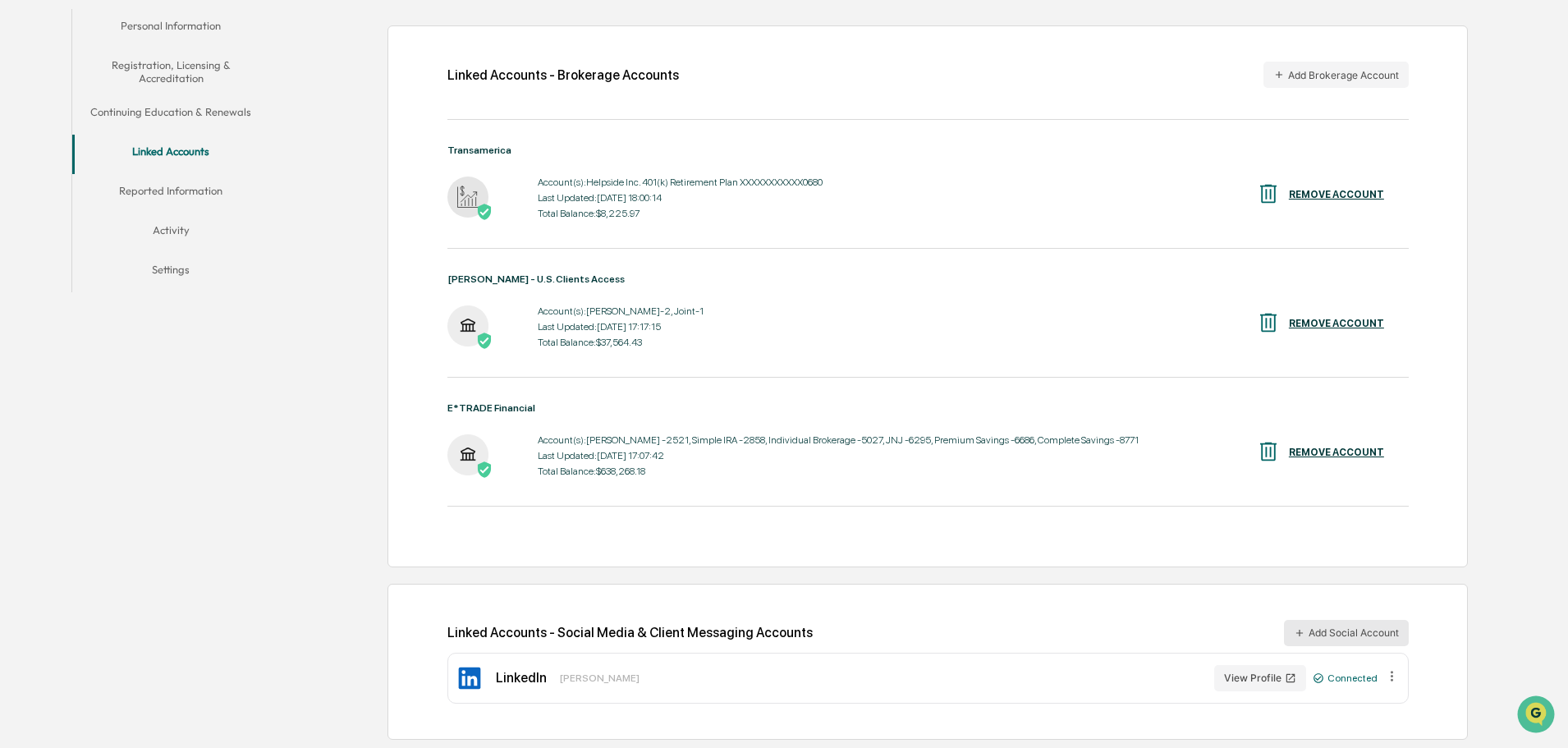
click at [1307, 632] on button "Add Social Account" at bounding box center [1346, 632] width 125 height 27
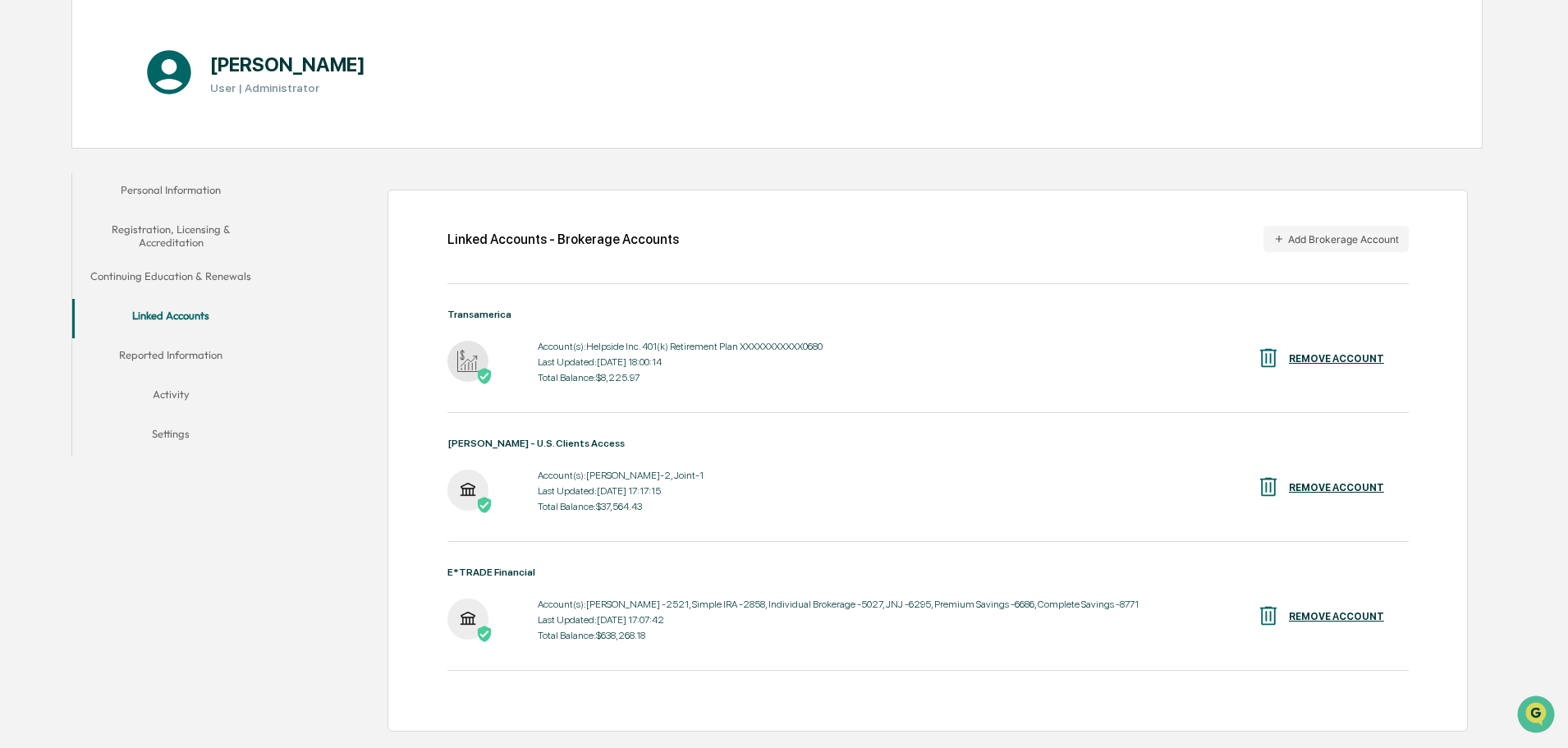
scroll to position [0, 0]
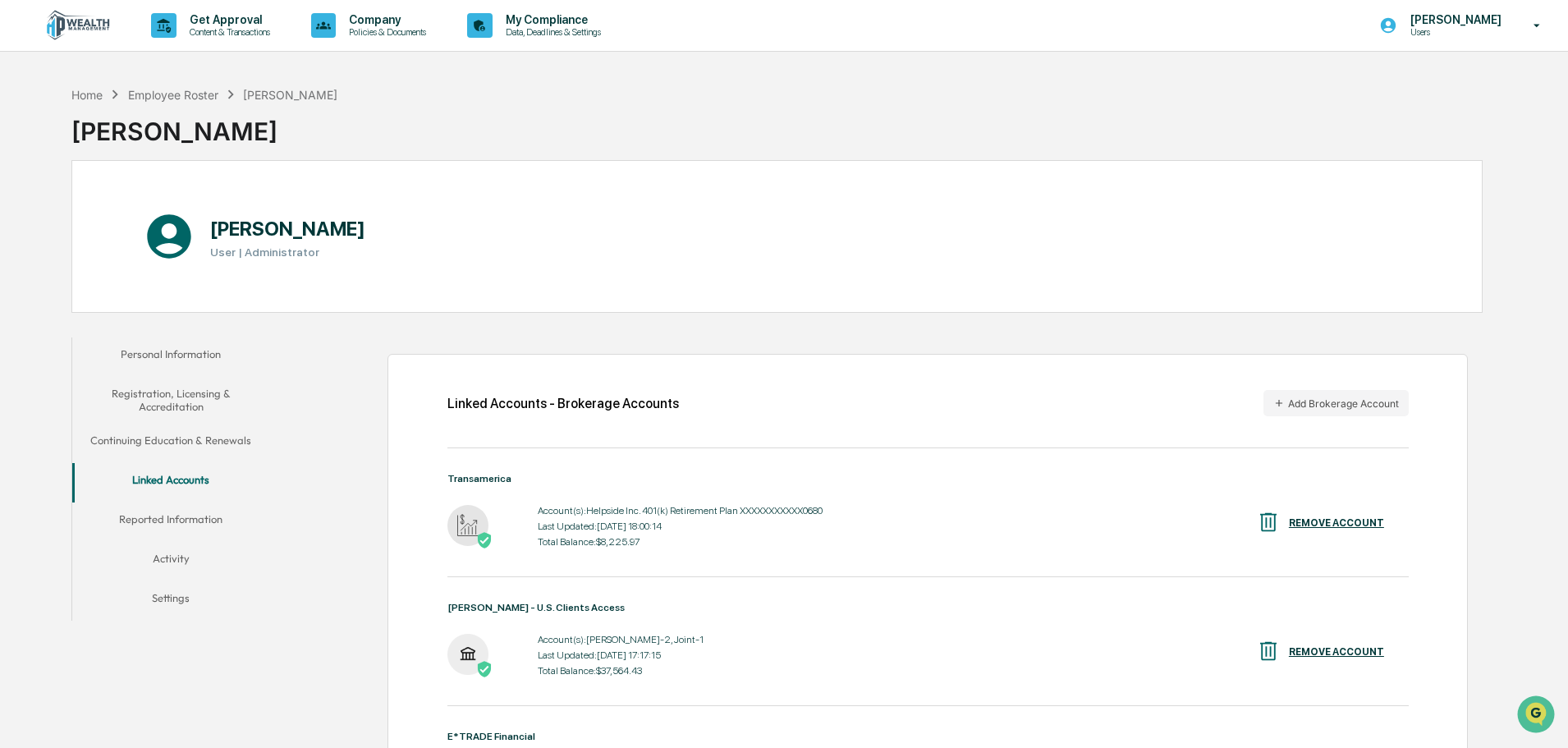
click at [1533, 22] on icon at bounding box center [1537, 26] width 28 height 16
click at [1533, 23] on div at bounding box center [788, 374] width 1576 height 748
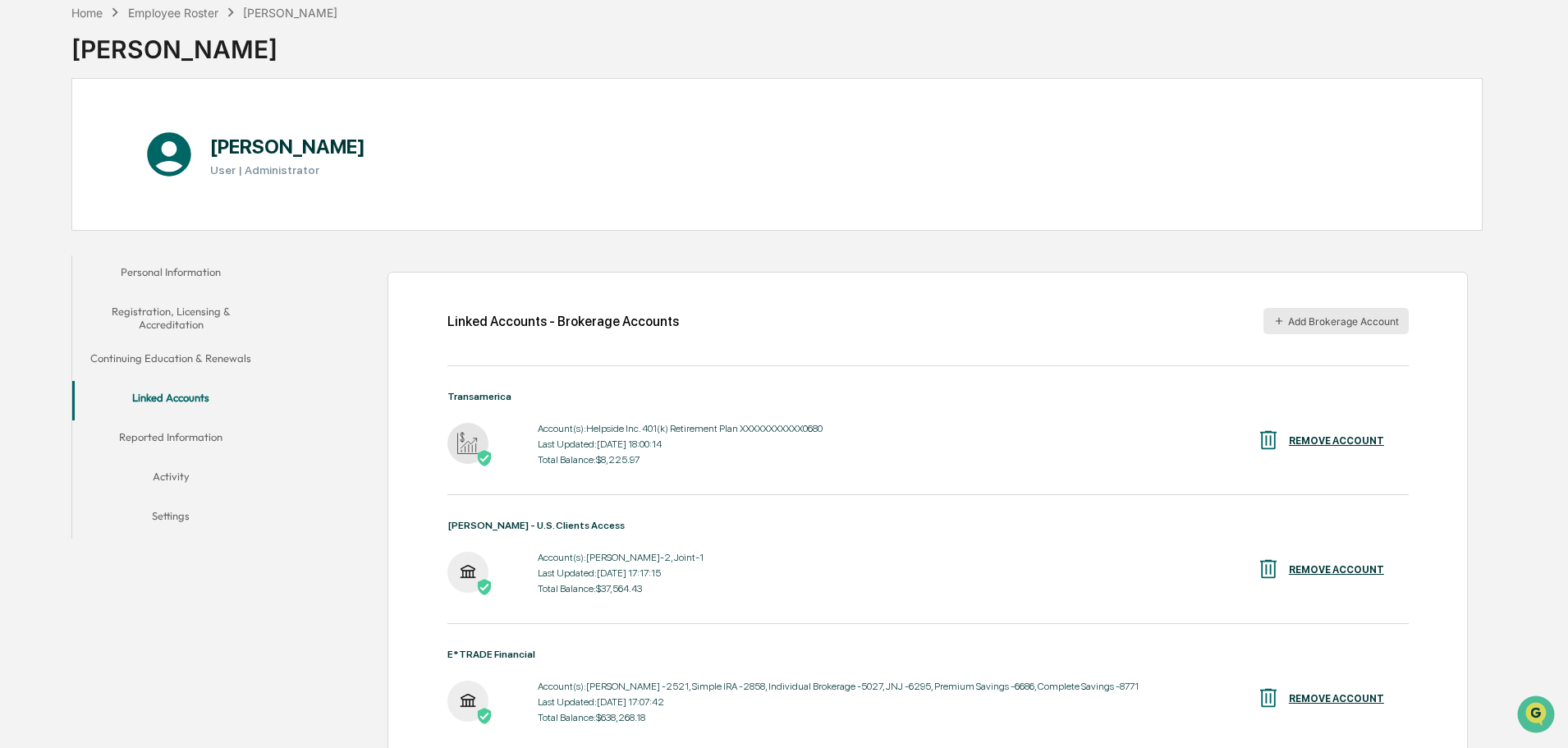
click at [1312, 312] on button "Add Brokerage Account" at bounding box center [1336, 321] width 145 height 27
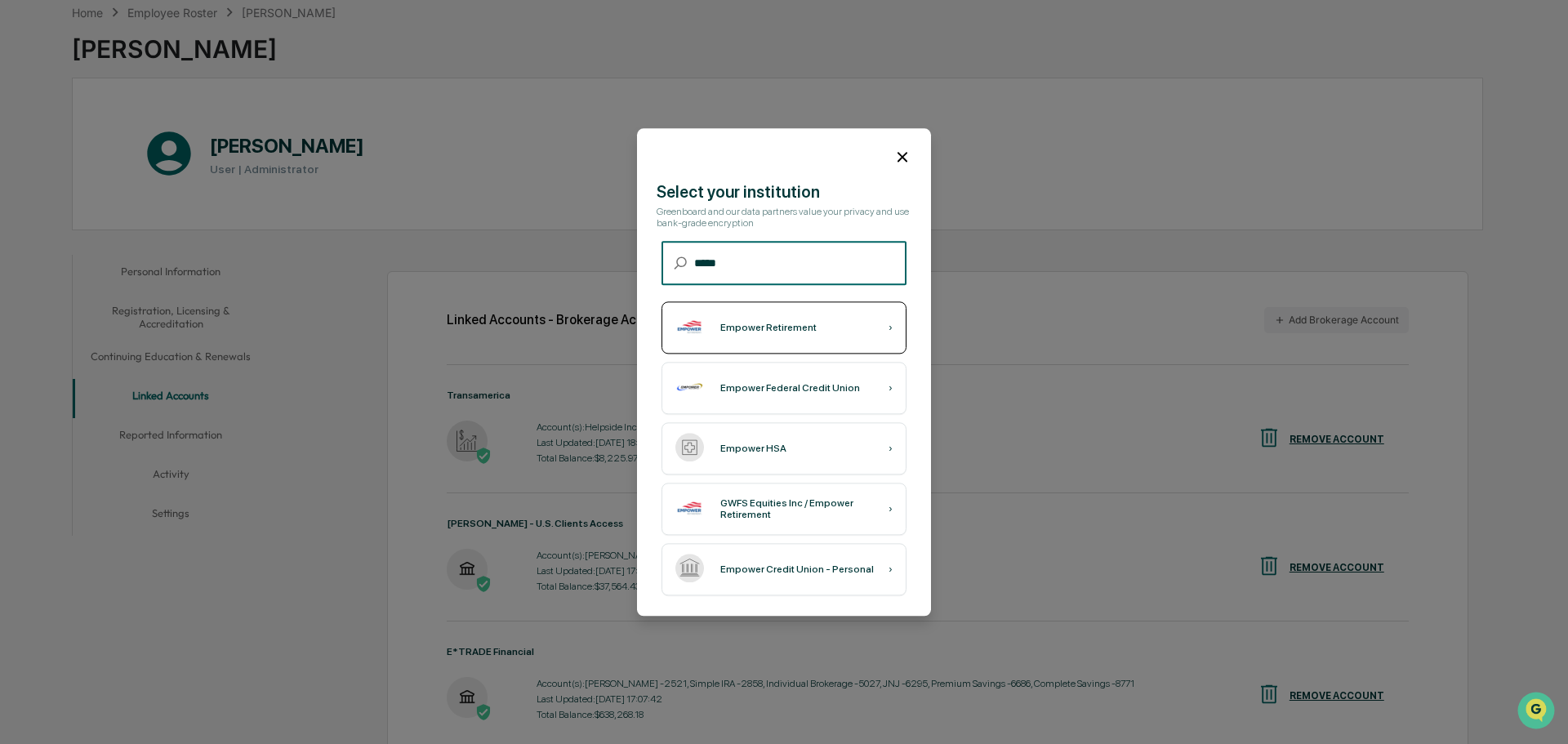
type input "*****"
click at [731, 315] on div "Empower Retirement ›" at bounding box center [784, 327] width 245 height 52
click at [903, 148] on icon at bounding box center [902, 157] width 18 height 18
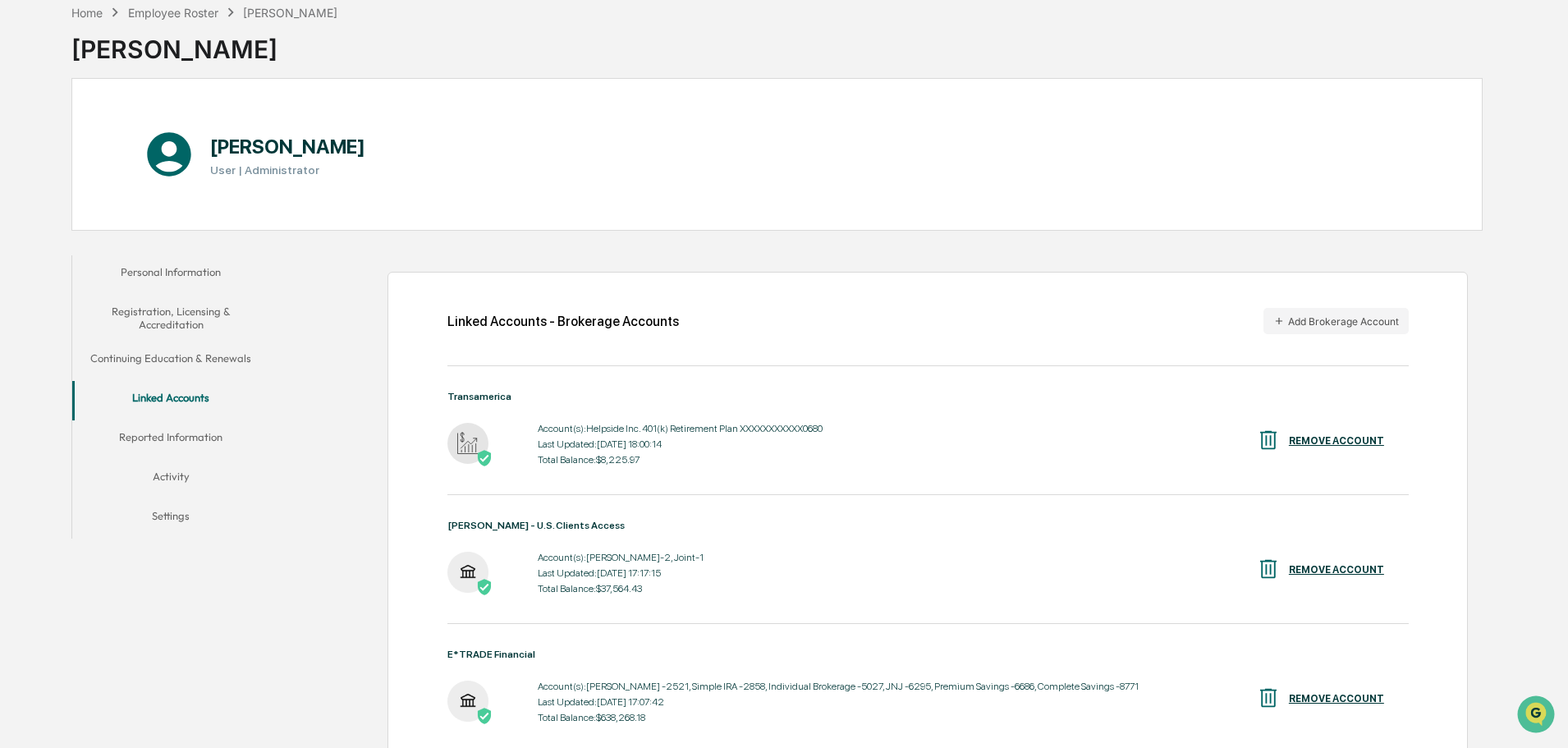
scroll to position [0, 0]
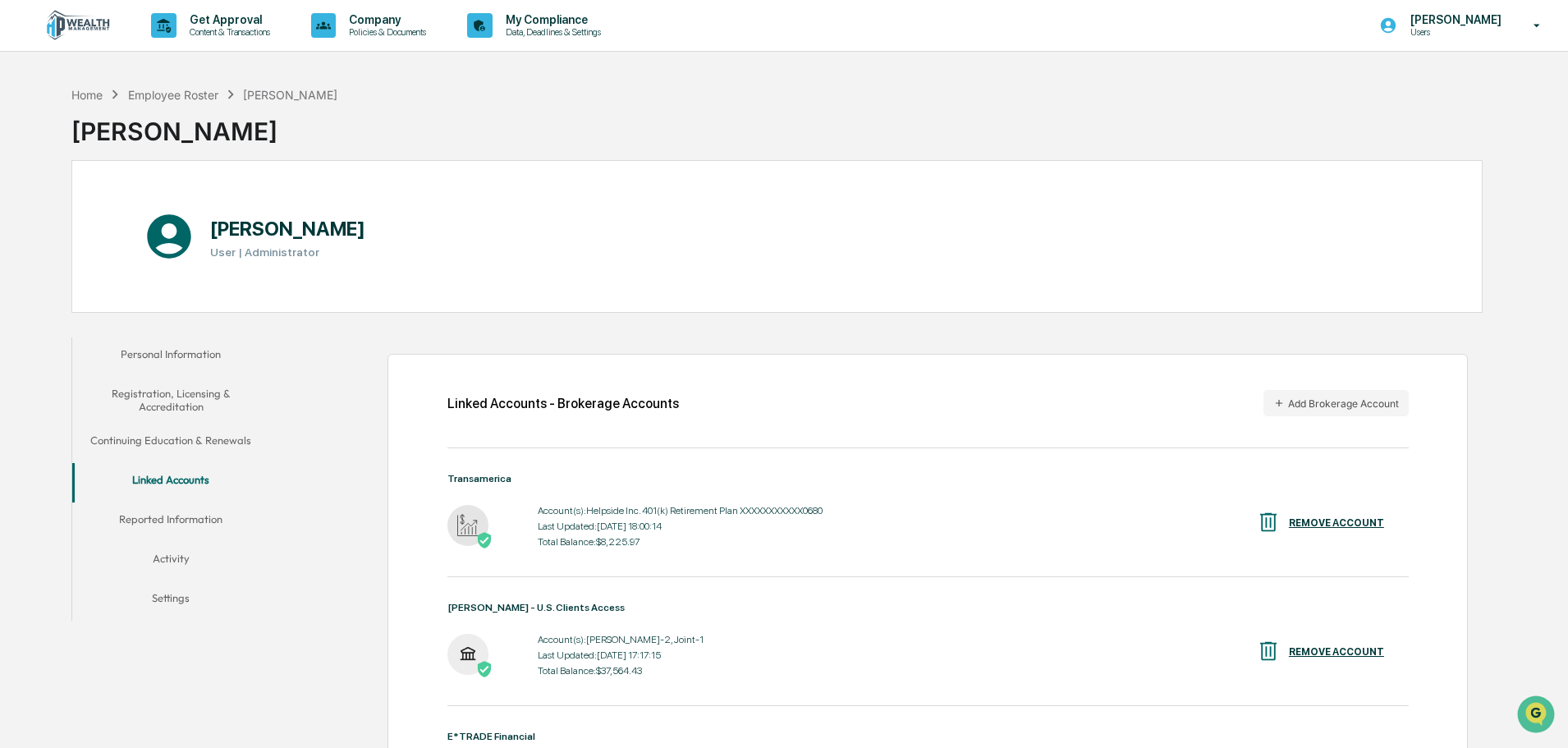
click at [162, 439] on button "Continuing Education & Renewals" at bounding box center [171, 443] width 197 height 40
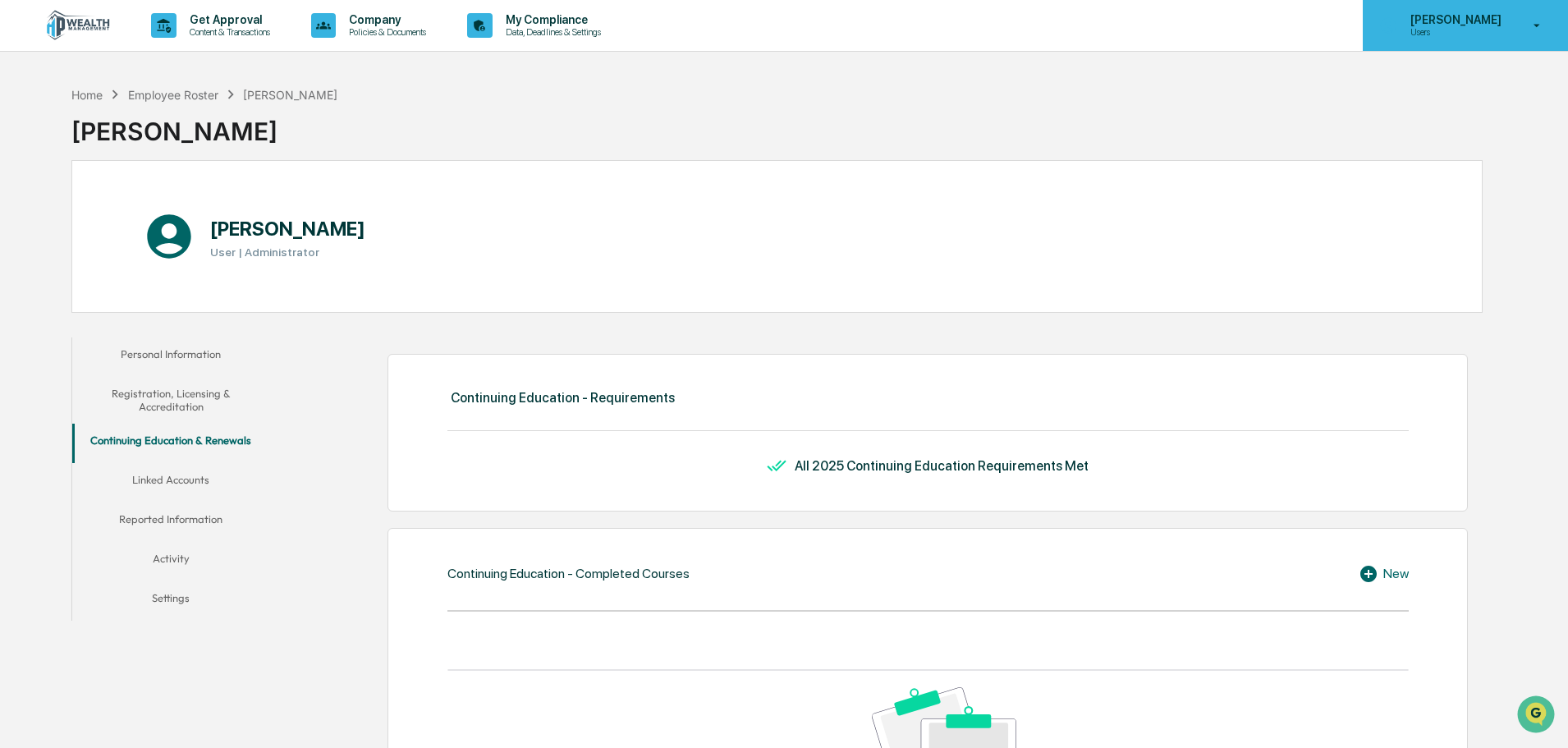
click at [1536, 22] on icon at bounding box center [1537, 26] width 28 height 16
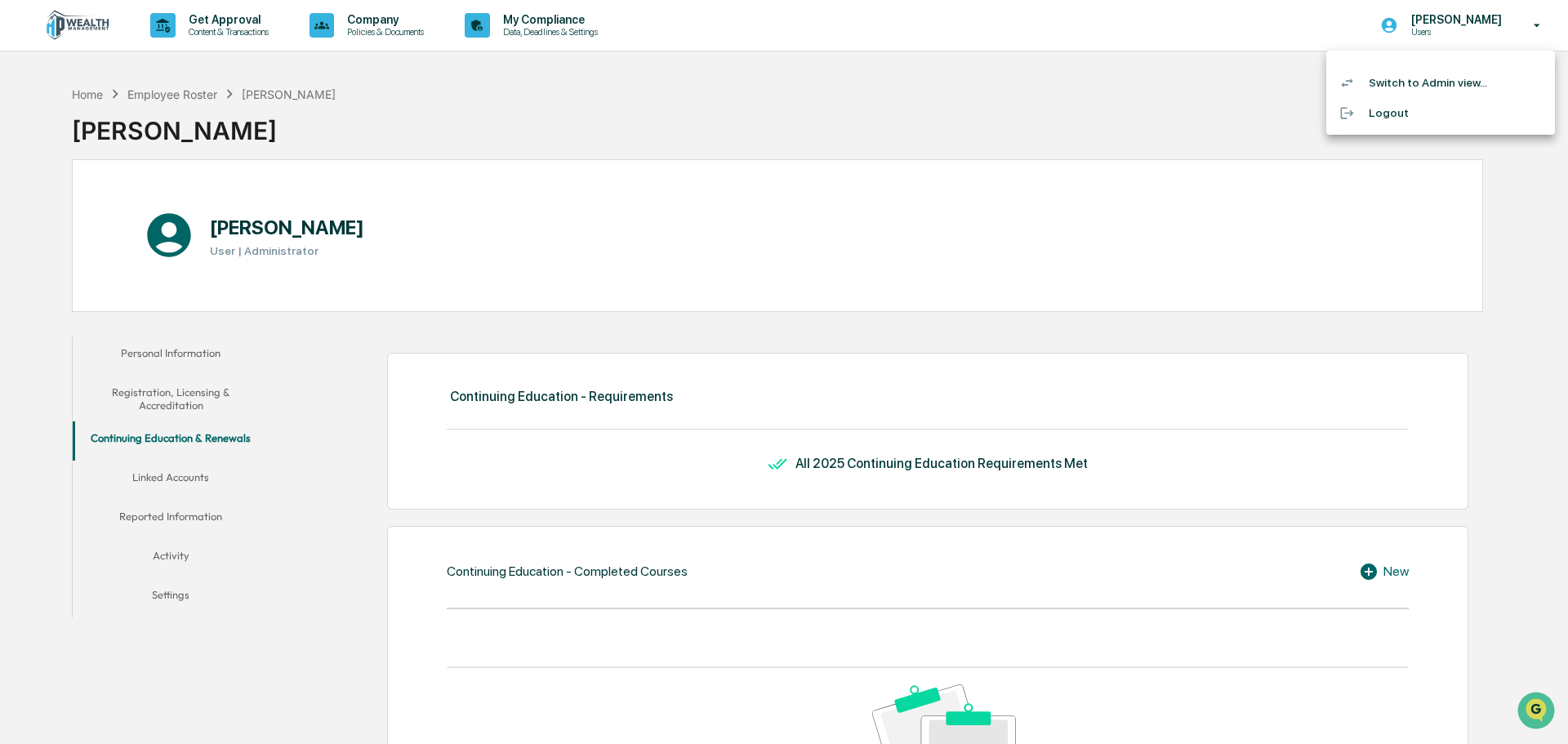
click at [1377, 115] on li "Logout" at bounding box center [1441, 112] width 229 height 30
